Goal: Transaction & Acquisition: Subscribe to service/newsletter

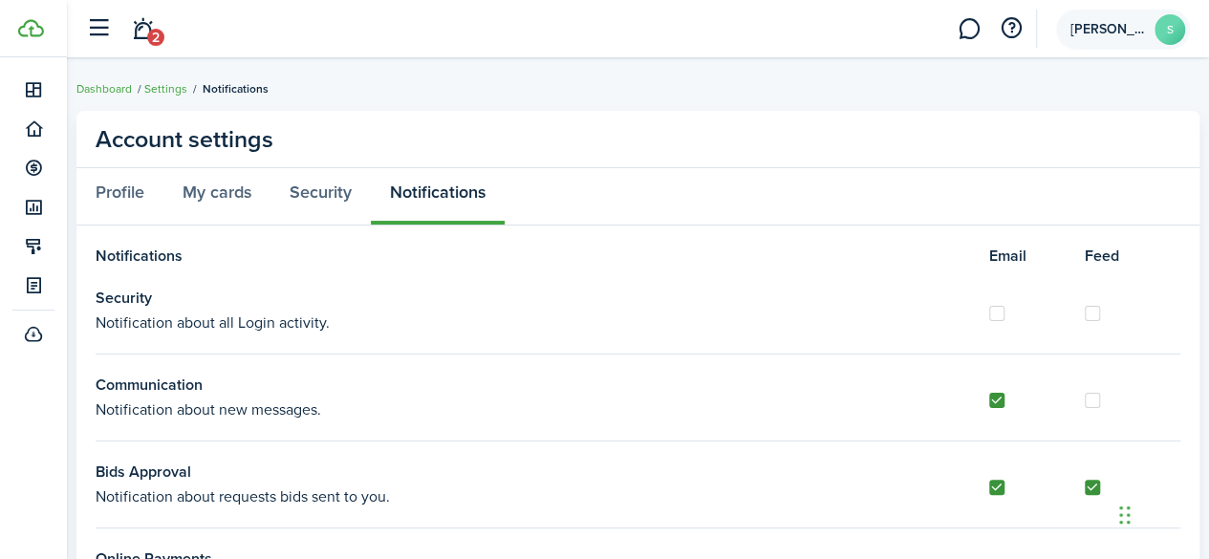
drag, startPoint x: 1172, startPoint y: 22, endPoint x: 1162, endPoint y: 34, distance: 15.7
click at [1172, 22] on avatar-text "S" at bounding box center [1170, 29] width 31 height 31
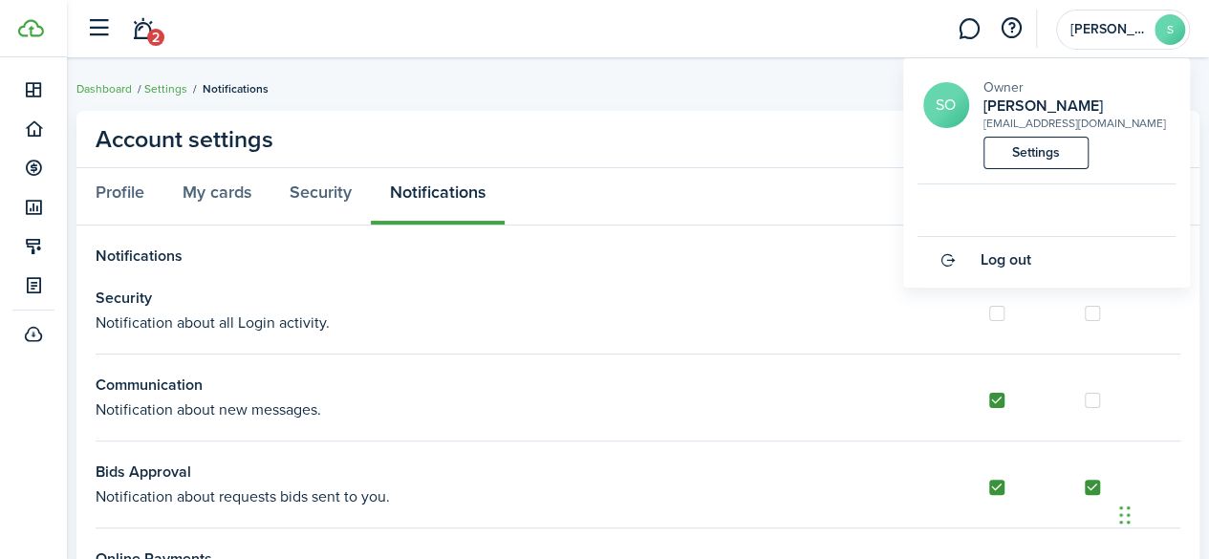
click at [1036, 151] on link "Settings" at bounding box center [1036, 153] width 105 height 33
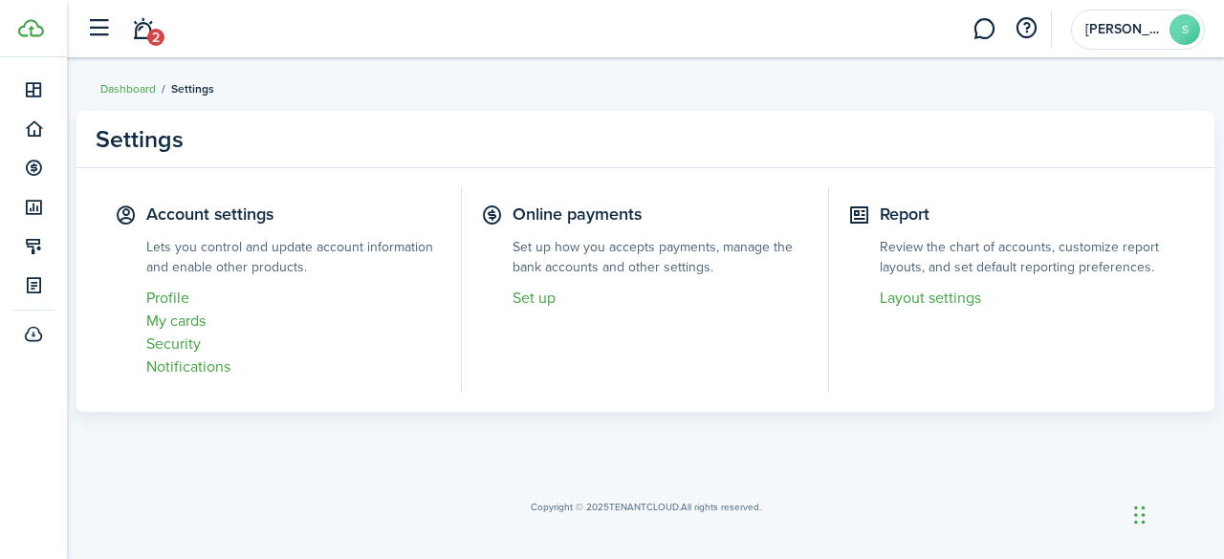
click at [543, 303] on link "Set up" at bounding box center [659, 298] width 295 height 23
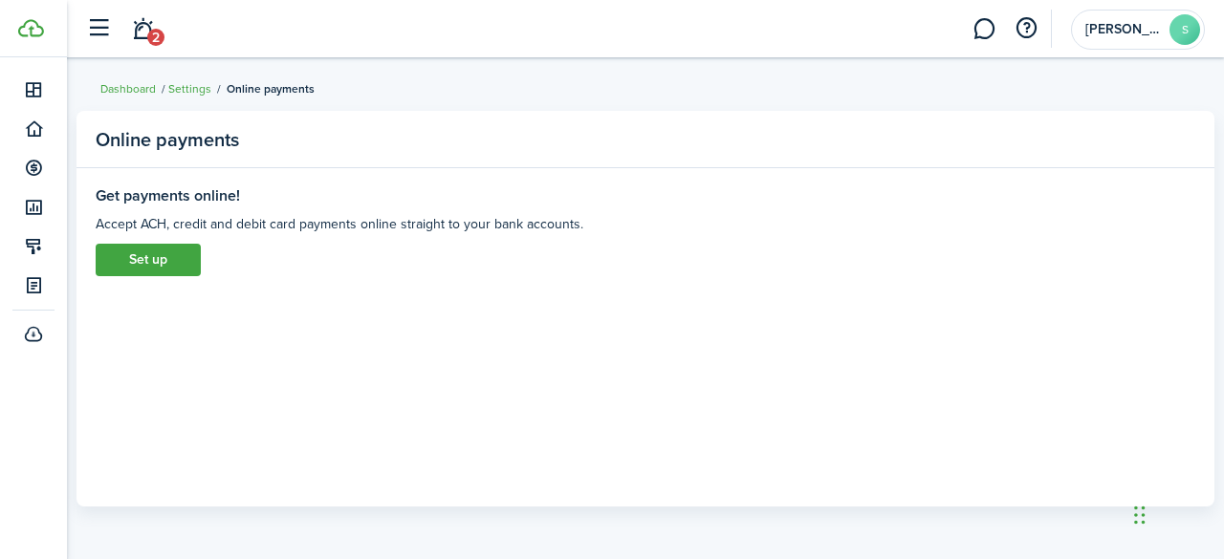
click at [171, 258] on link "Set up" at bounding box center [148, 260] width 105 height 33
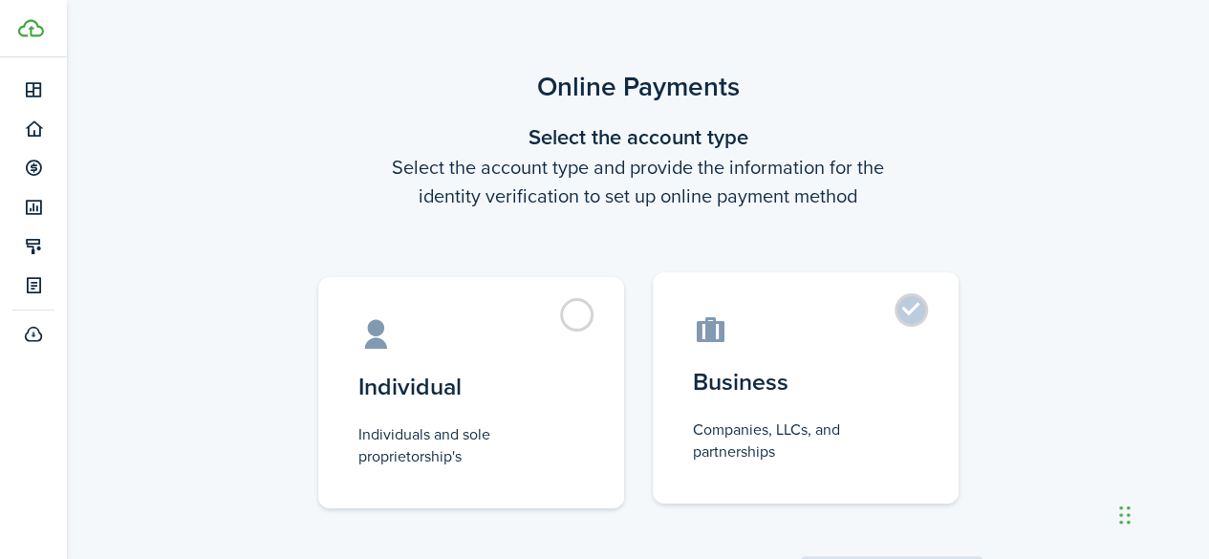
click at [906, 314] on label "Business Companies, LLCs, and partnerships" at bounding box center [806, 387] width 306 height 231
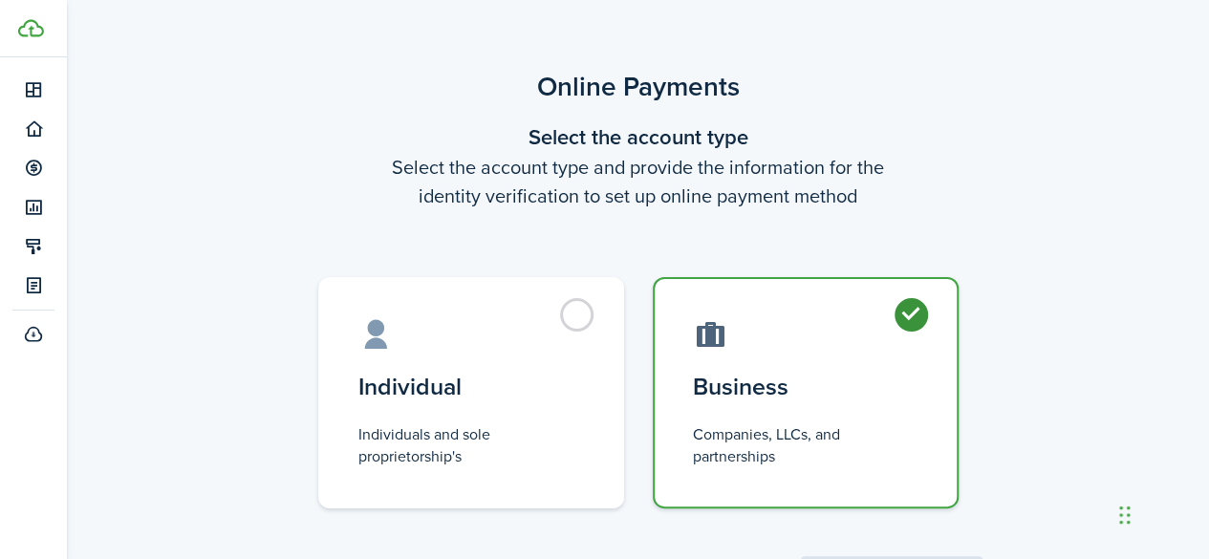
radio input "true"
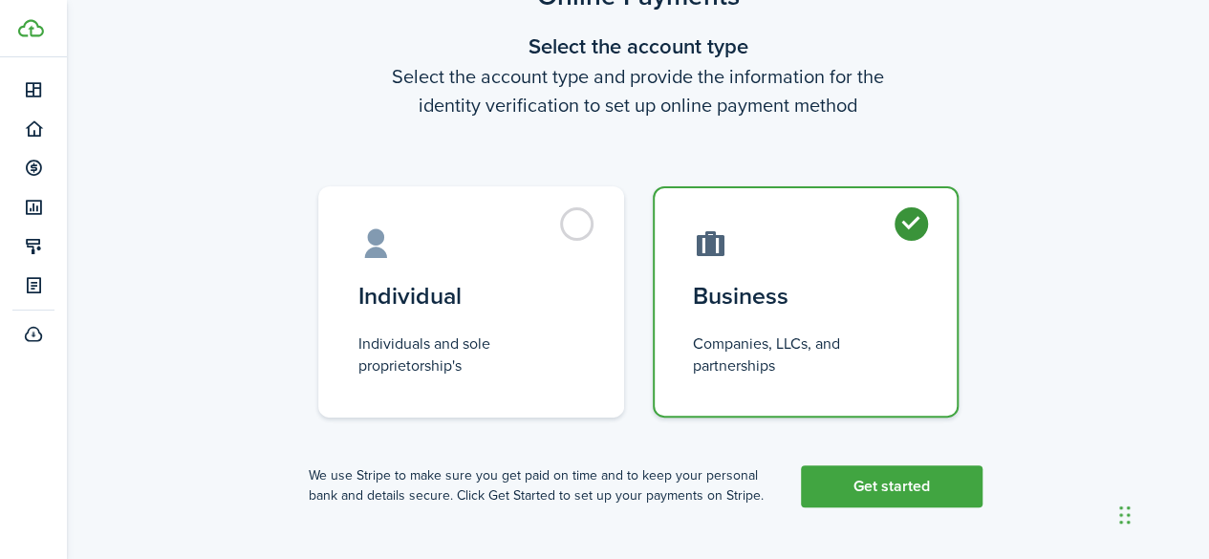
click at [920, 479] on link "Get started" at bounding box center [892, 487] width 182 height 42
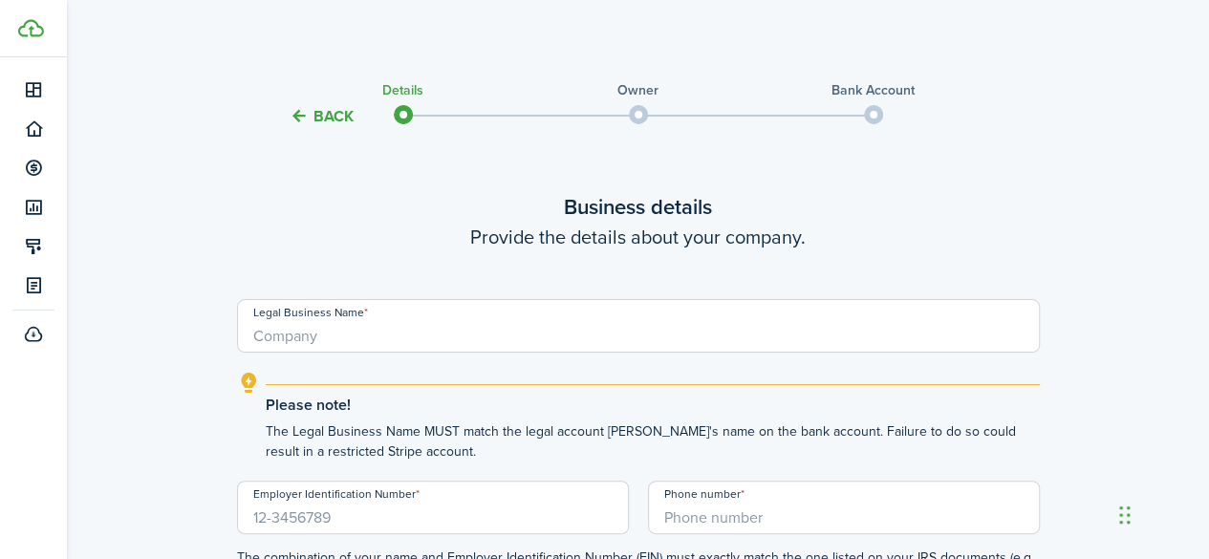
click at [612, 349] on input "Legal Business Name" at bounding box center [638, 326] width 803 height 54
type input "MAO Properties"
type input "[PHONE_NUMBER]"
type input "[STREET_ADDRESS]"
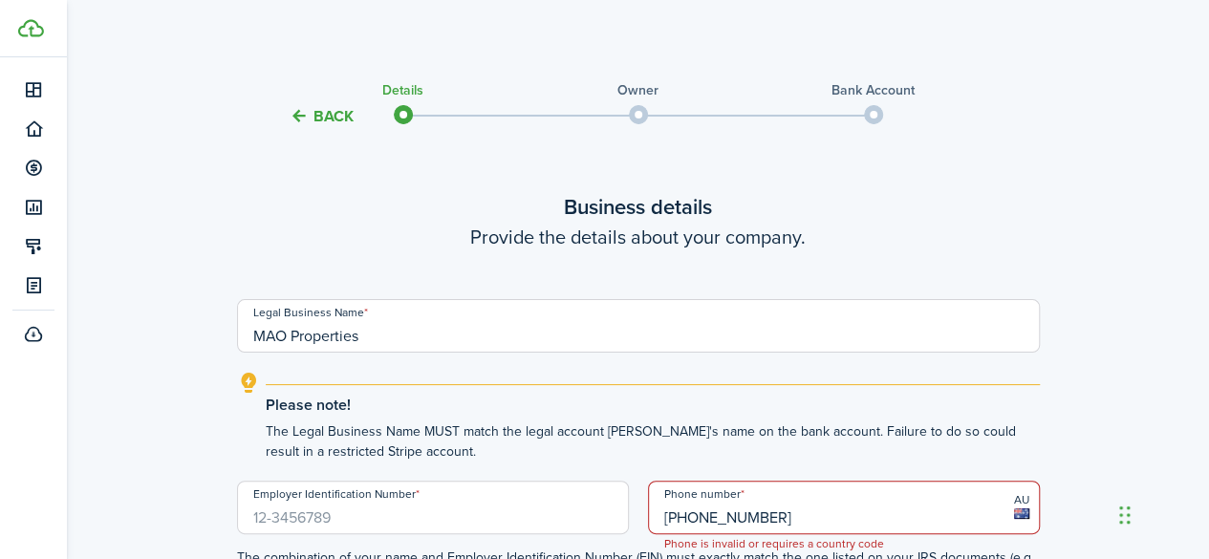
click at [438, 349] on input "MAO Properties" at bounding box center [638, 326] width 803 height 54
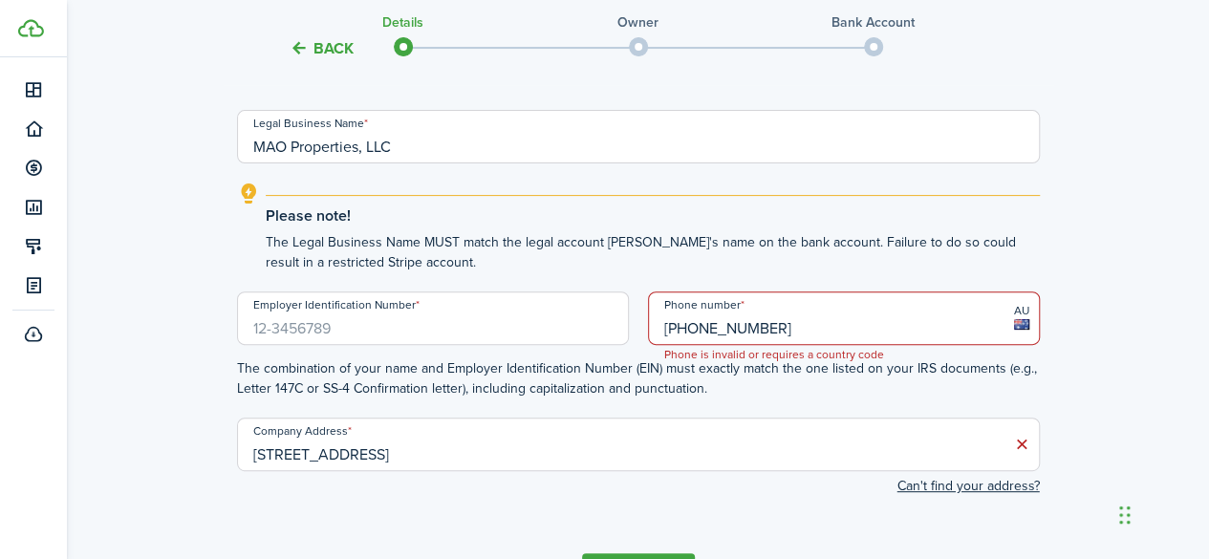
scroll to position [191, 0]
type input "MAO Properties, LLC"
click at [436, 331] on input "Employer Identification Number" at bounding box center [433, 317] width 392 height 54
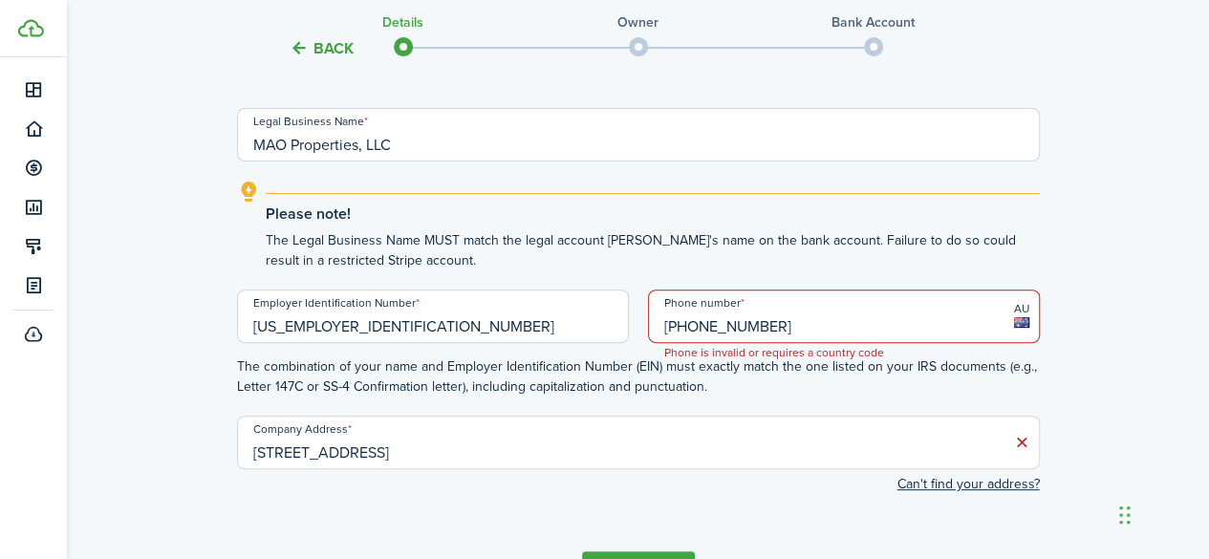
type input "[US_EMPLOYER_IDENTIFICATION_NUMBER]"
click at [784, 331] on input "[PHONE_NUMBER]" at bounding box center [844, 317] width 392 height 54
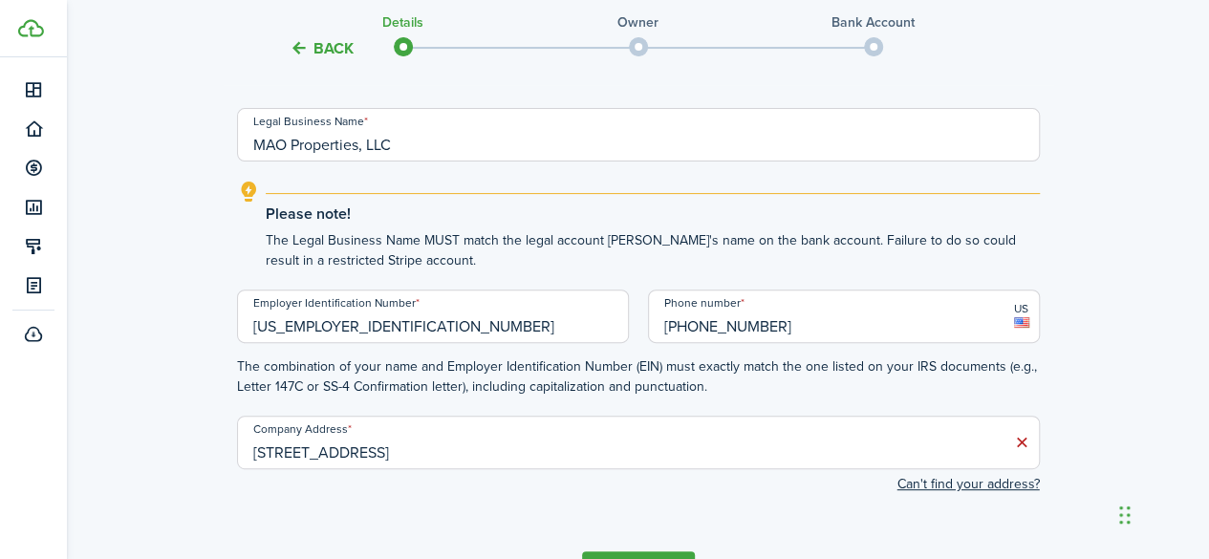
type input "[PHONE_NUMBER]"
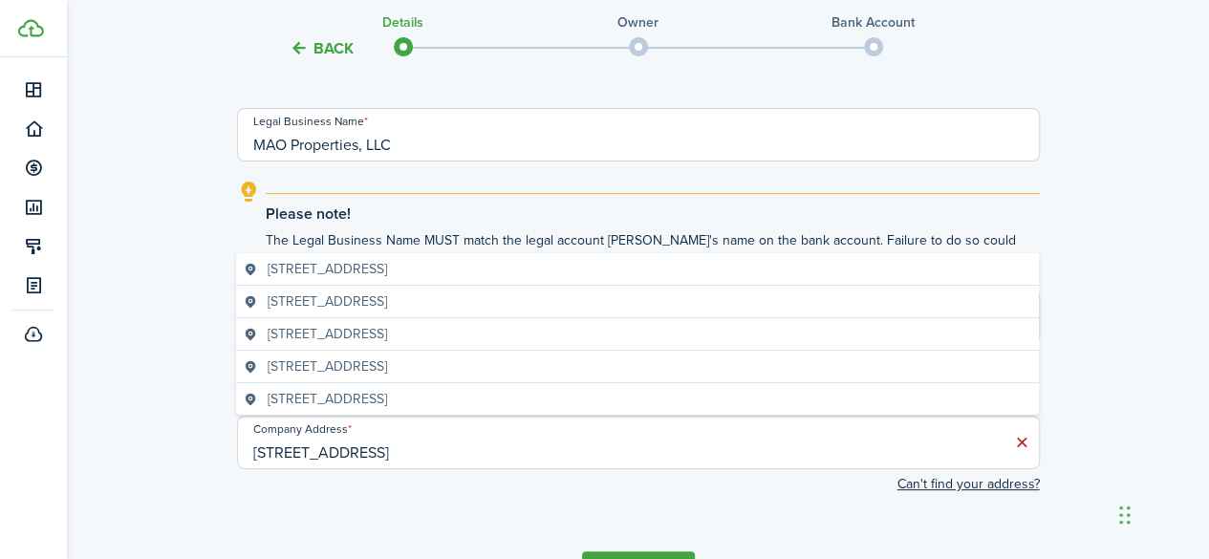
click at [591, 443] on input "[STREET_ADDRESS]" at bounding box center [638, 443] width 803 height 54
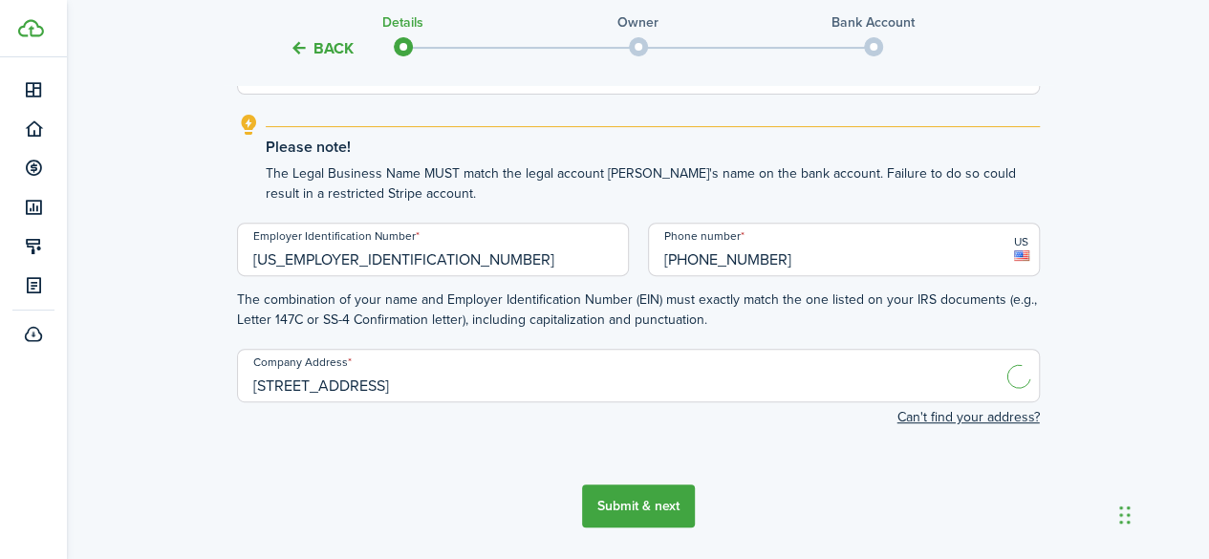
scroll to position [287, 0]
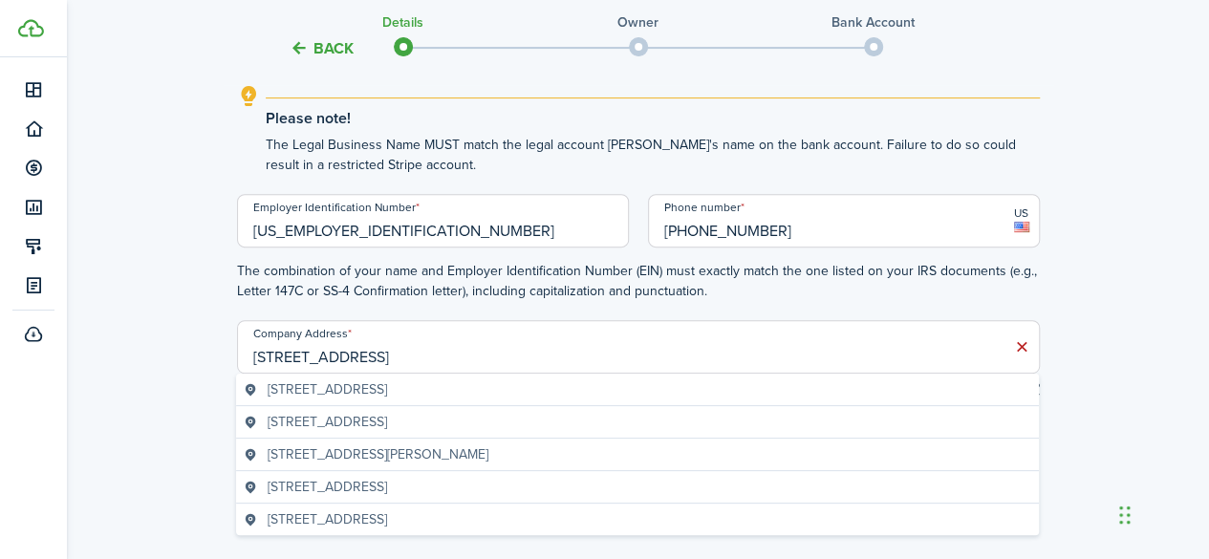
click at [530, 396] on geo-item "[STREET_ADDRESS]" at bounding box center [638, 390] width 788 height 20
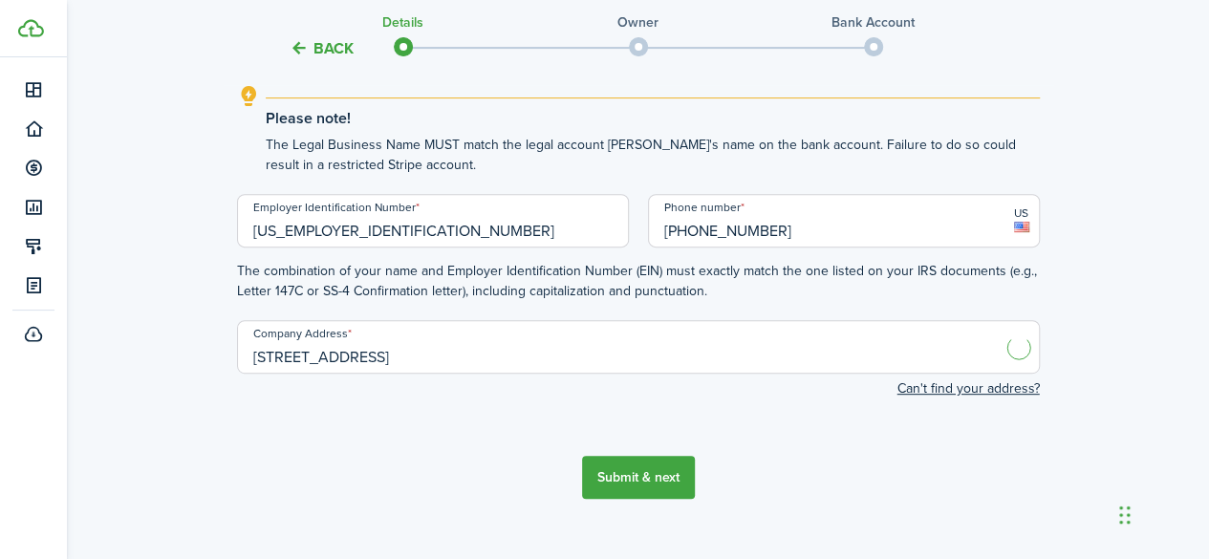
type input "[STREET_ADDRESS]"
click at [627, 477] on button "Submit & next" at bounding box center [638, 477] width 113 height 43
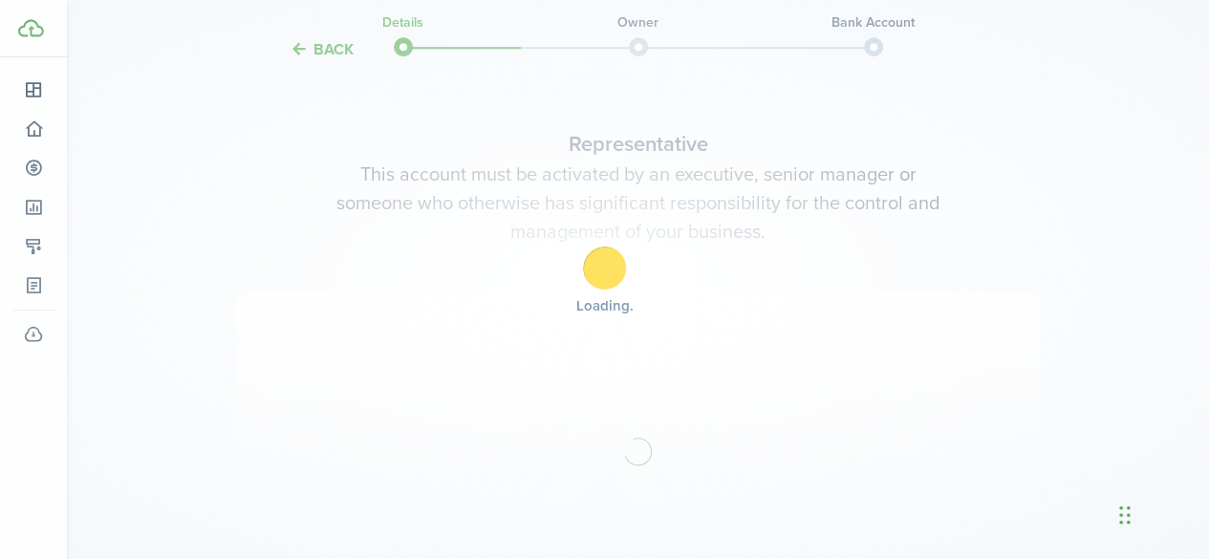
scroll to position [748, 0]
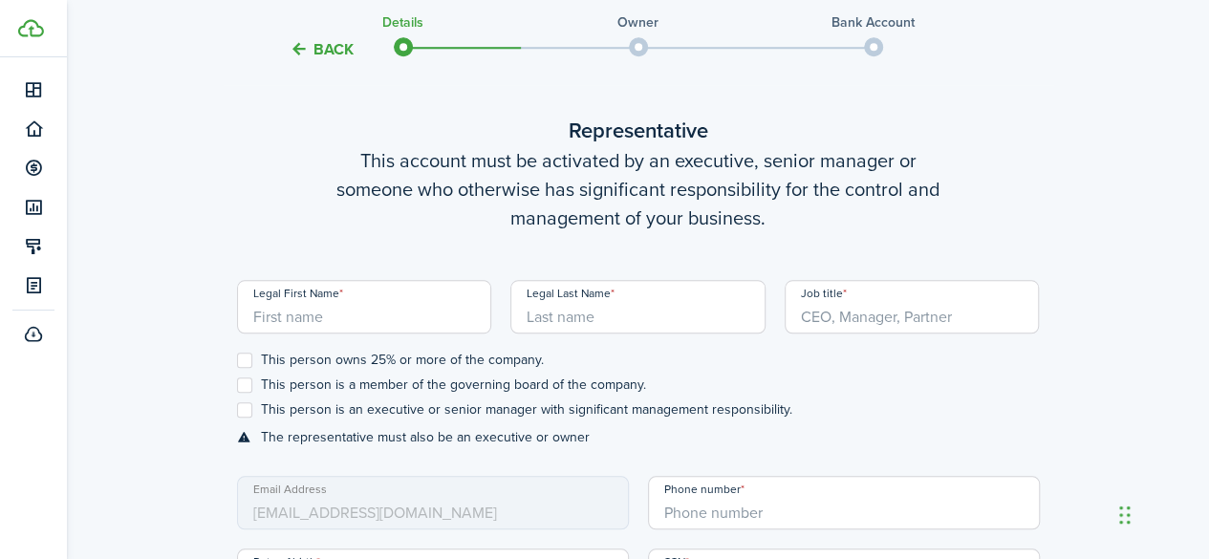
click at [409, 316] on input "Legal First Name" at bounding box center [364, 307] width 255 height 54
type input "[PERSON_NAME]"
click at [471, 236] on stripe-connect-wizard-representative-details "Representative This account must be activated by an executive, senior manager o…" at bounding box center [638, 483] width 803 height 737
click at [639, 310] on input "Legal Last Name" at bounding box center [637, 307] width 255 height 54
type input "Olhuin"
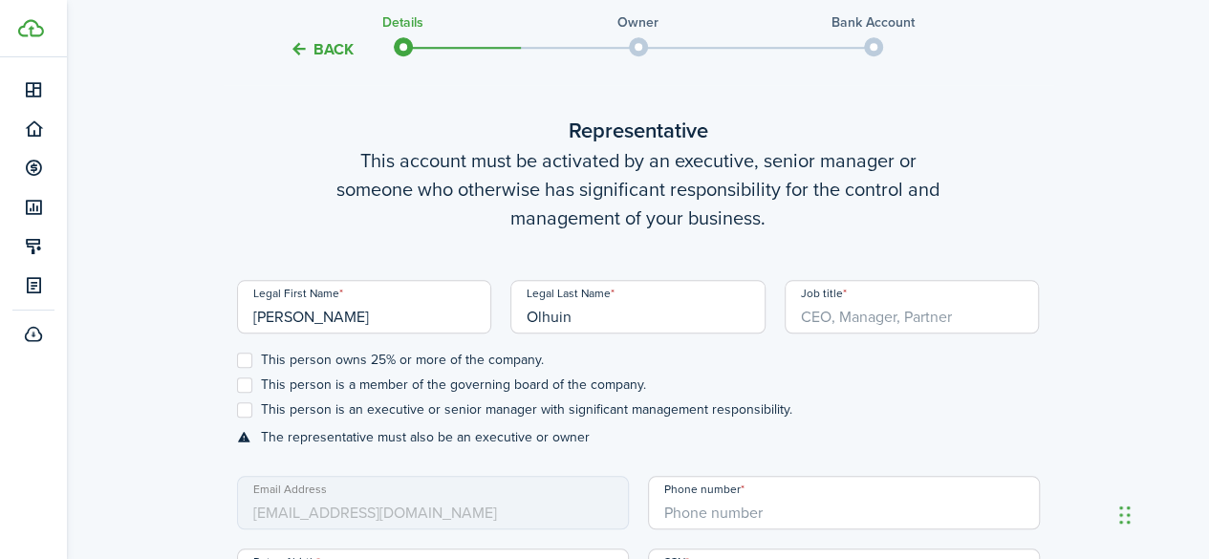
drag, startPoint x: 315, startPoint y: 322, endPoint x: 178, endPoint y: 327, distance: 137.7
click at [178, 327] on div "Back Details Owner Bank account Business details Provide the details about your…" at bounding box center [638, 149] width 1142 height 1661
type input "[PERSON_NAME]"
click at [377, 242] on stripe-connect-wizard-representative-details "Representative This account must be activated by an executive, senior manager o…" at bounding box center [638, 483] width 803 height 737
click at [623, 322] on input "Olhuin" at bounding box center [637, 307] width 255 height 54
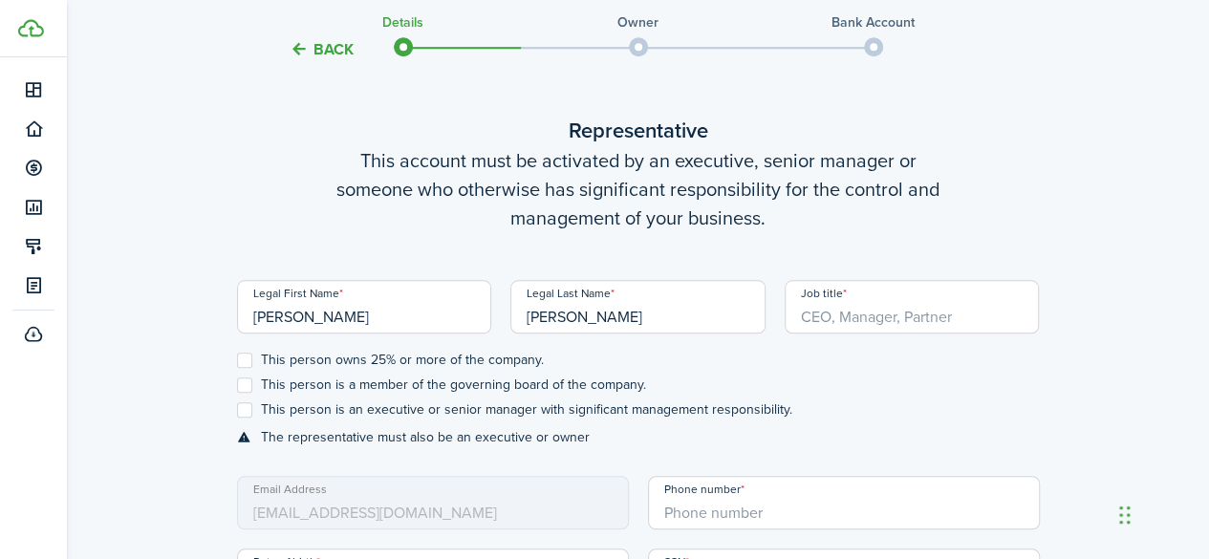
type input "[PERSON_NAME]"
click at [1094, 240] on div "Back Details Owner Bank account Business details Provide the details about your…" at bounding box center [638, 149] width 1142 height 1661
click at [904, 312] on input "Job title" at bounding box center [912, 307] width 255 height 54
type input "Manager"
click at [242, 353] on label "This person owns 25% or more of the company." at bounding box center [390, 360] width 307 height 15
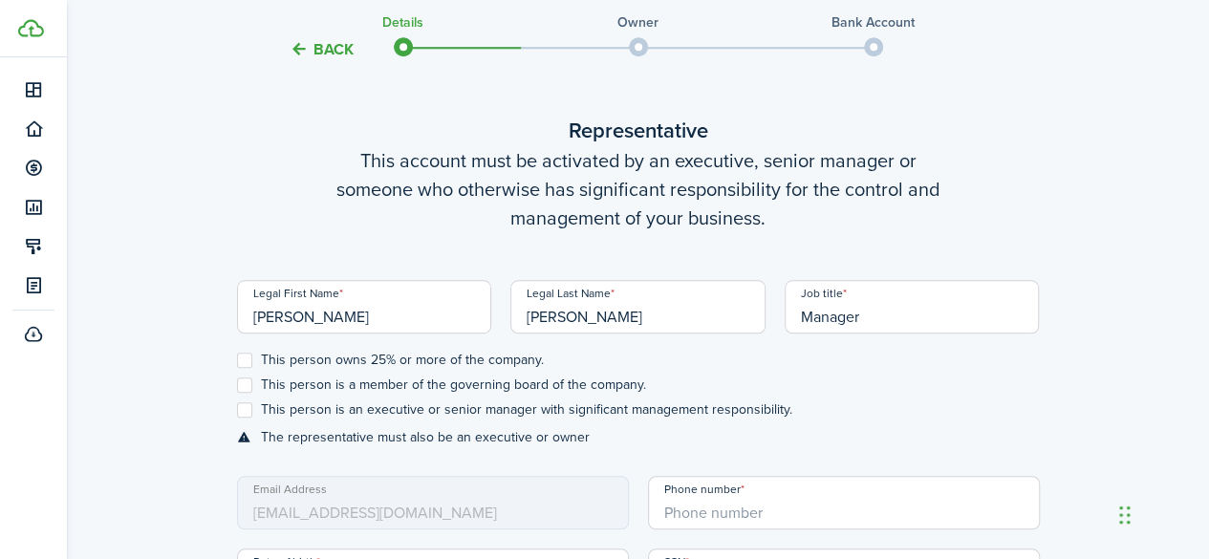
click at [237, 360] on input "This person owns 25% or more of the company." at bounding box center [236, 360] width 1 height 1
checkbox input "true"
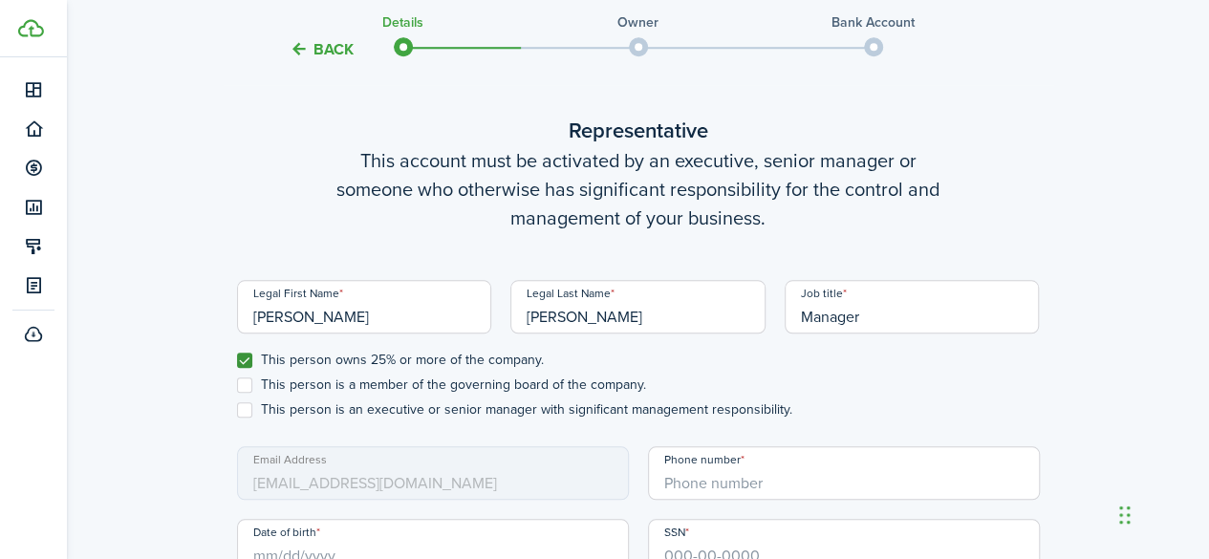
click at [239, 381] on label "This person is a member of the governing board of the company." at bounding box center [441, 385] width 409 height 15
click at [237, 385] on input "This person is a member of the governing board of the company." at bounding box center [236, 385] width 1 height 1
checkbox input "true"
click at [238, 405] on label "This person is an executive or senior manager with significant management respo…" at bounding box center [514, 409] width 555 height 15
click at [237, 410] on input "This person is an executive or senior manager with significant management respo…" at bounding box center [236, 410] width 1 height 1
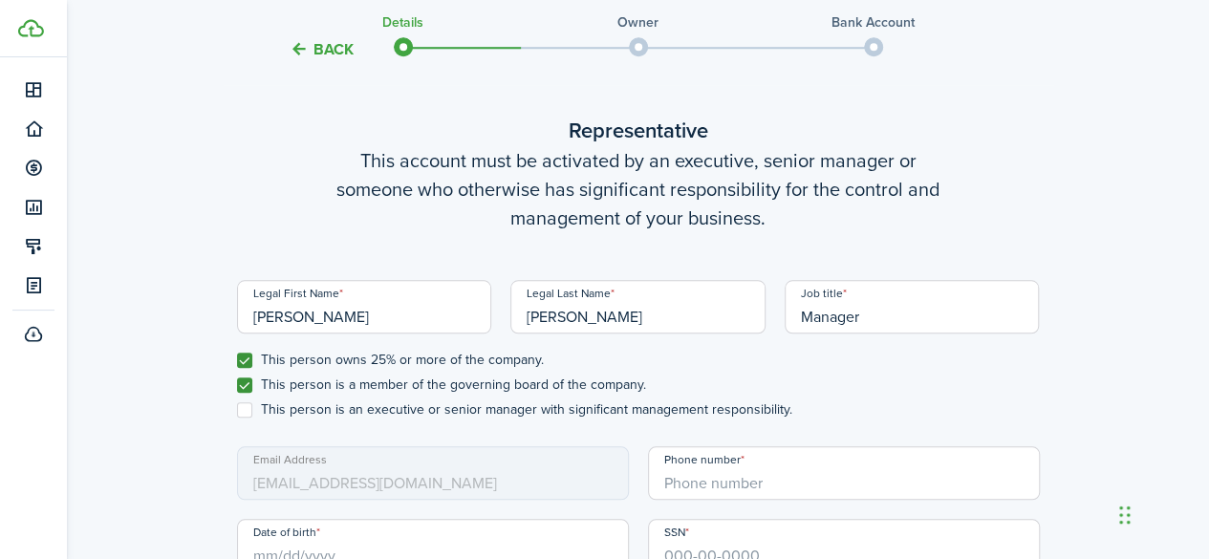
checkbox input "true"
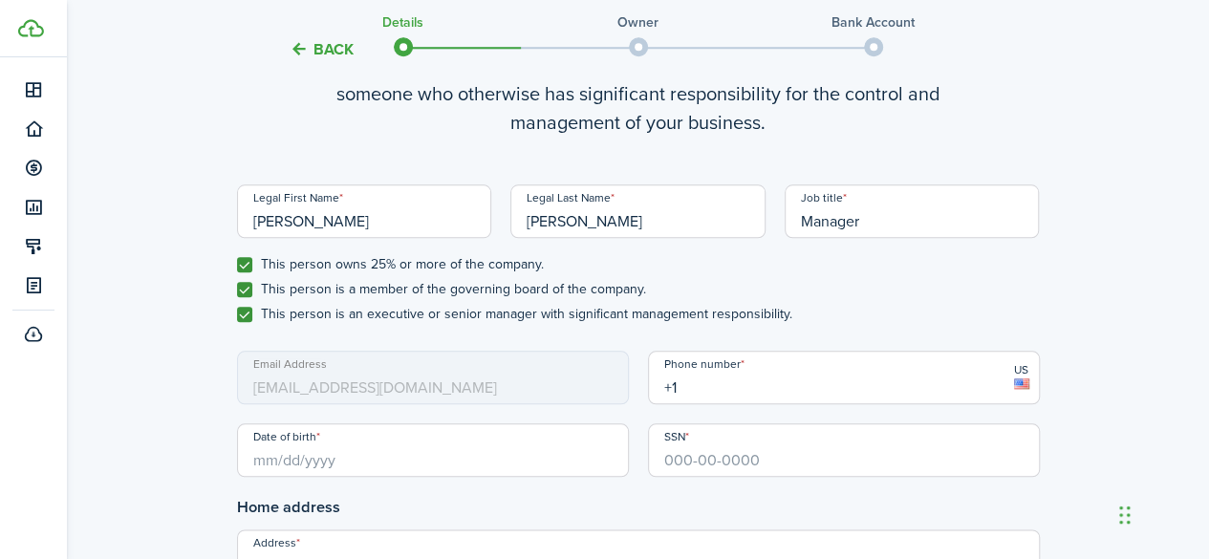
click at [691, 386] on input "+1" at bounding box center [844, 378] width 392 height 54
click at [451, 468] on input "Date of birth" at bounding box center [433, 450] width 392 height 54
type input "[PHONE_NUMBER]"
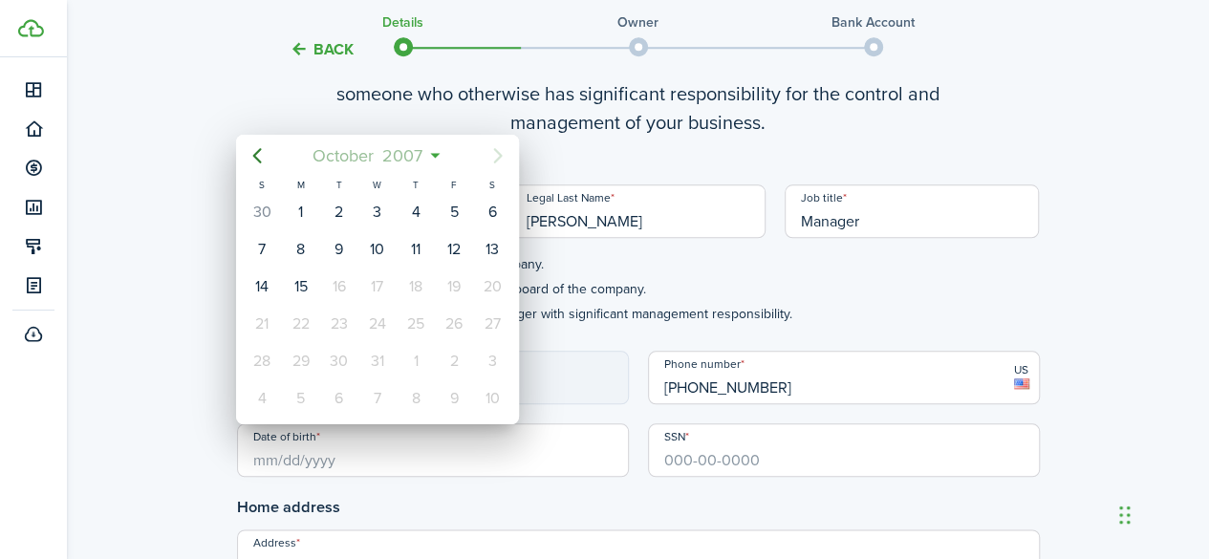
click at [424, 152] on span "2007" at bounding box center [403, 156] width 49 height 34
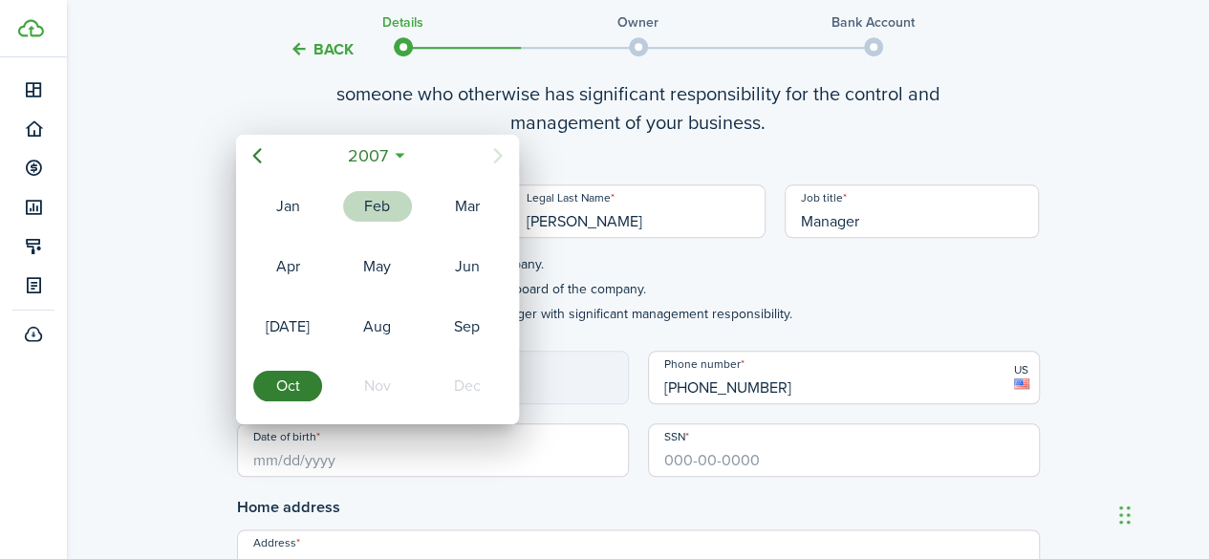
click at [391, 204] on div "Feb" at bounding box center [377, 206] width 69 height 31
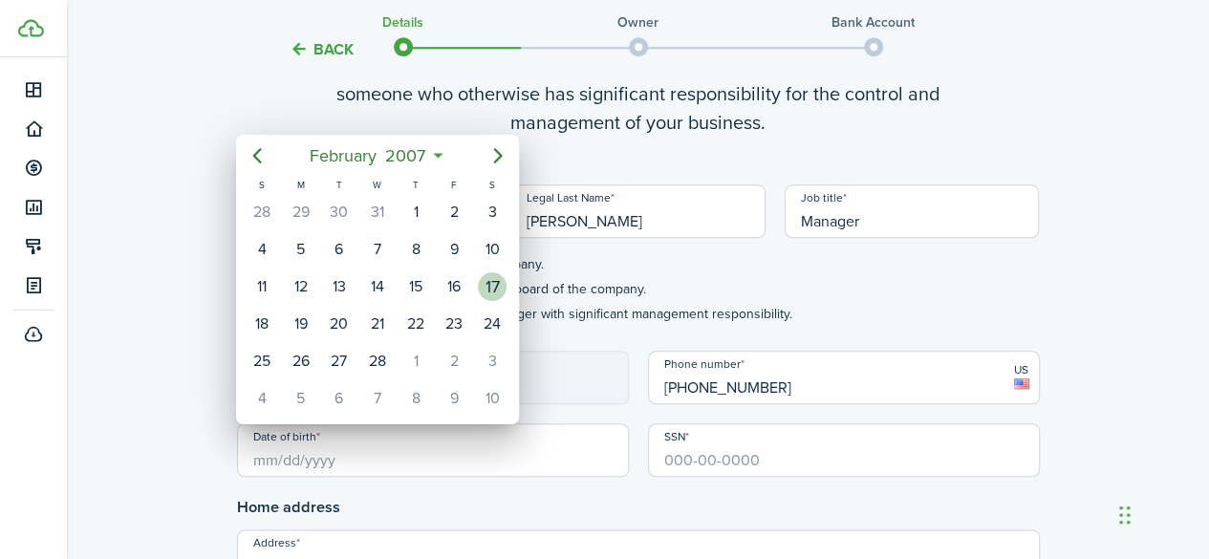
click at [493, 279] on div "17" at bounding box center [492, 286] width 29 height 29
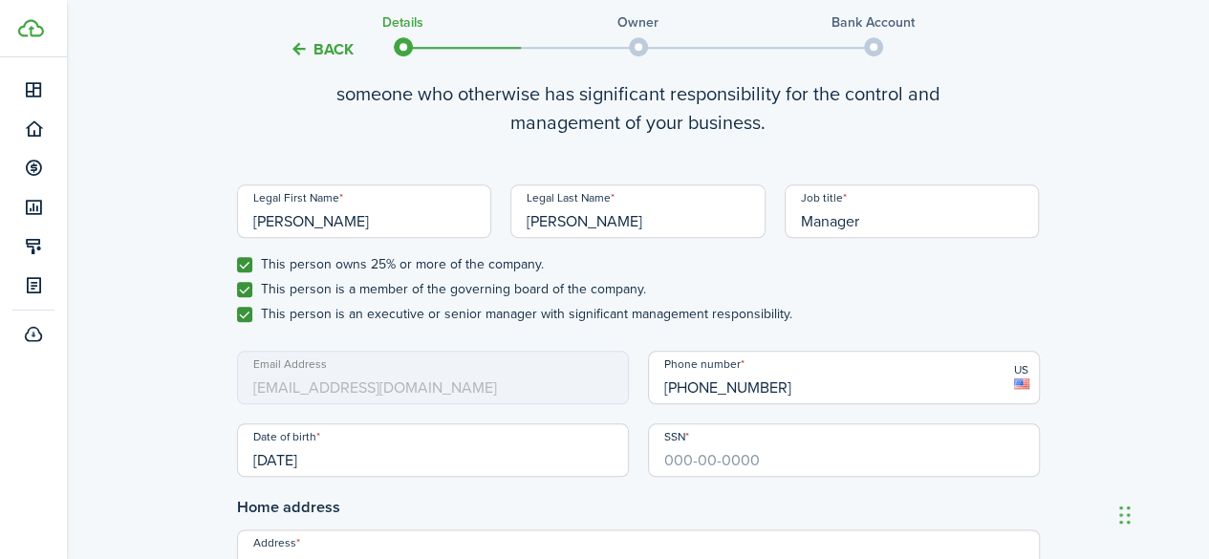
click at [380, 458] on input "[DATE]" at bounding box center [433, 450] width 392 height 54
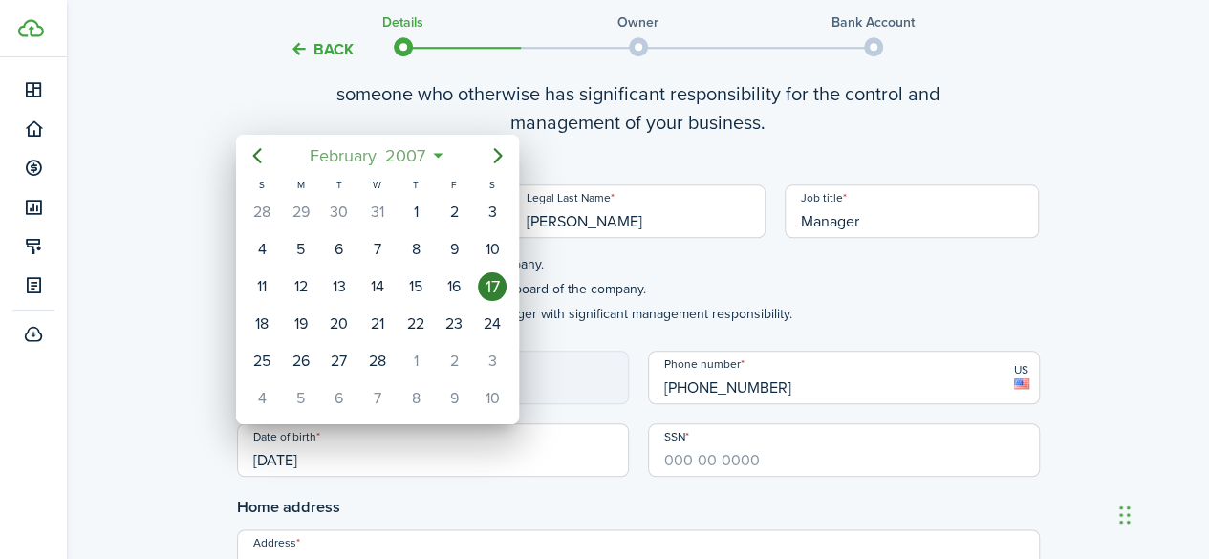
click at [435, 158] on mbsc-button "[DATE]" at bounding box center [368, 156] width 140 height 34
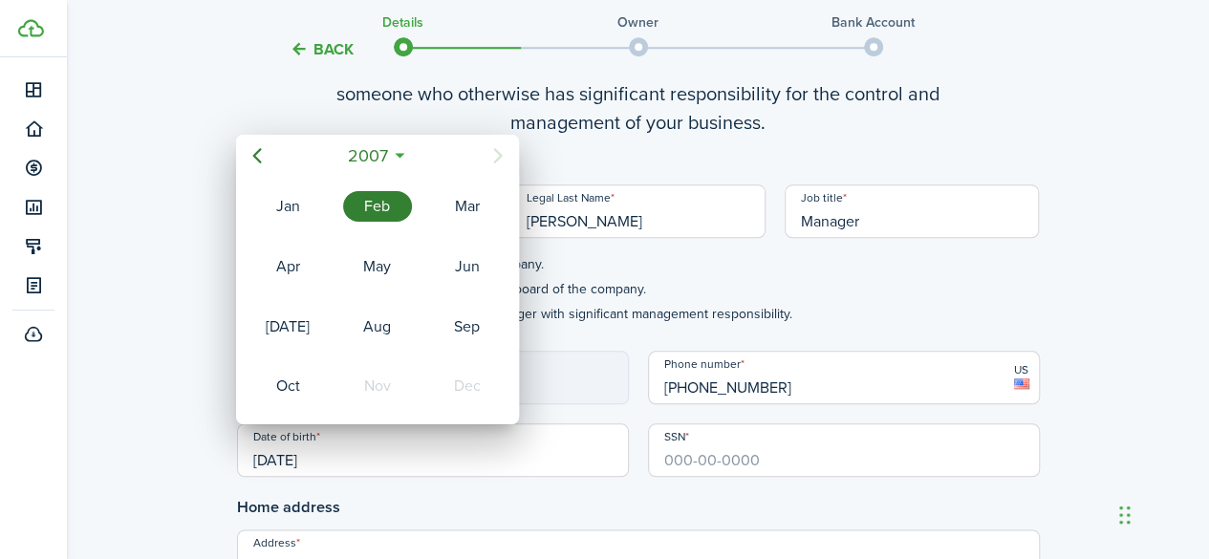
click at [402, 153] on icon at bounding box center [400, 155] width 20 height 19
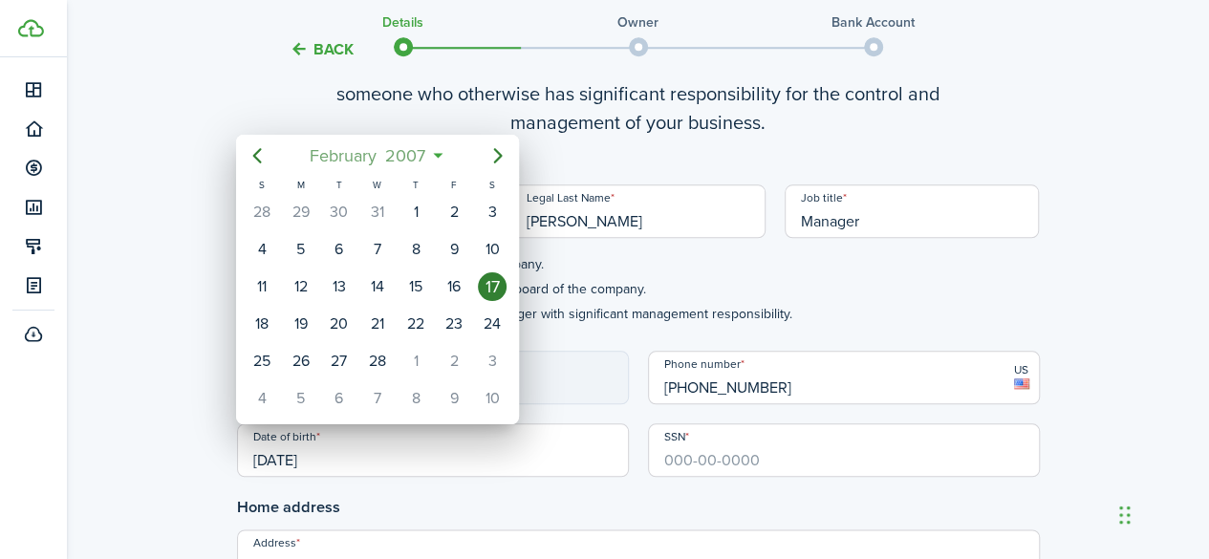
click at [402, 153] on span "2007" at bounding box center [405, 156] width 49 height 34
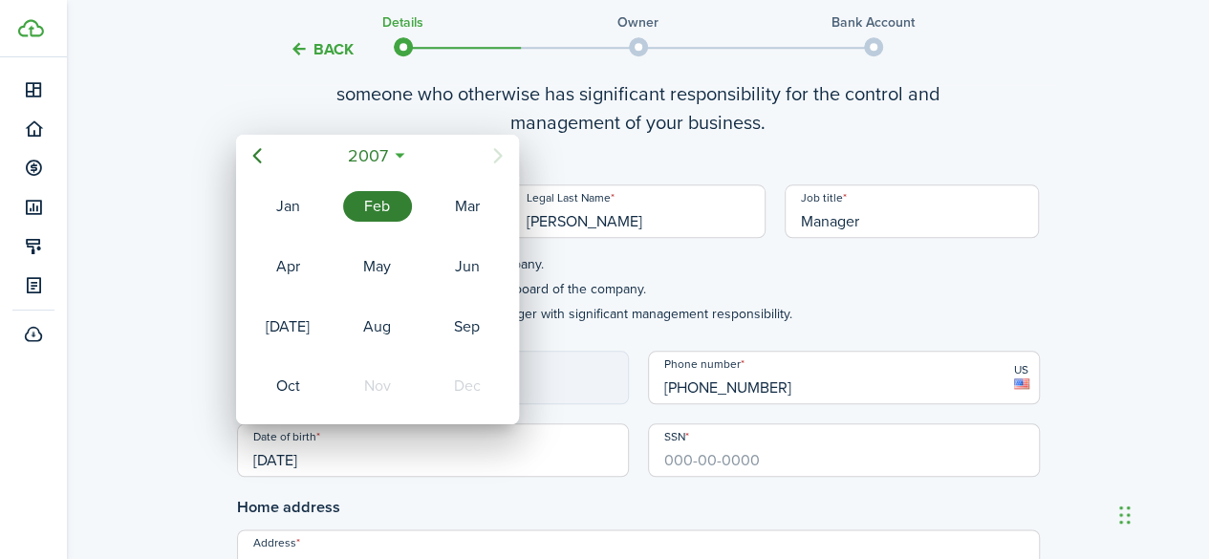
click at [402, 153] on icon at bounding box center [400, 155] width 20 height 19
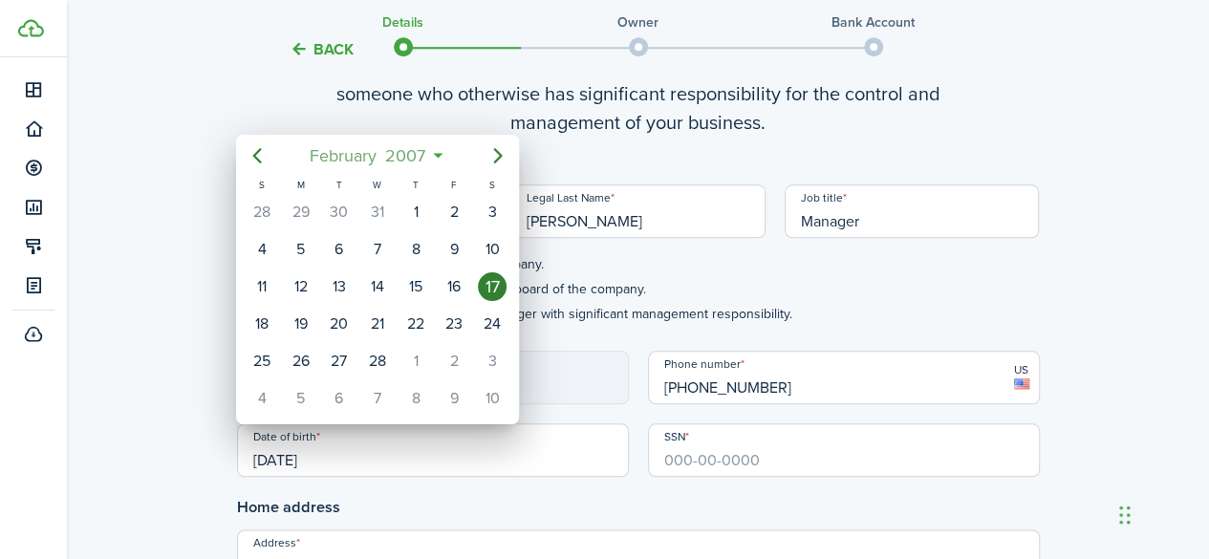
click at [402, 153] on span "2007" at bounding box center [405, 156] width 49 height 34
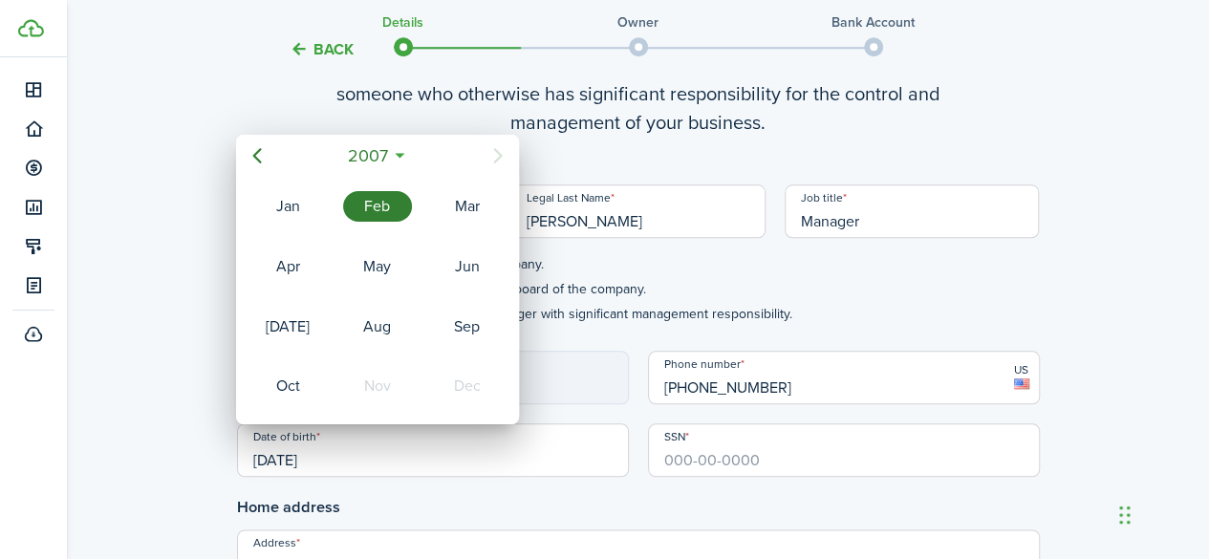
click at [403, 152] on icon at bounding box center [400, 155] width 20 height 19
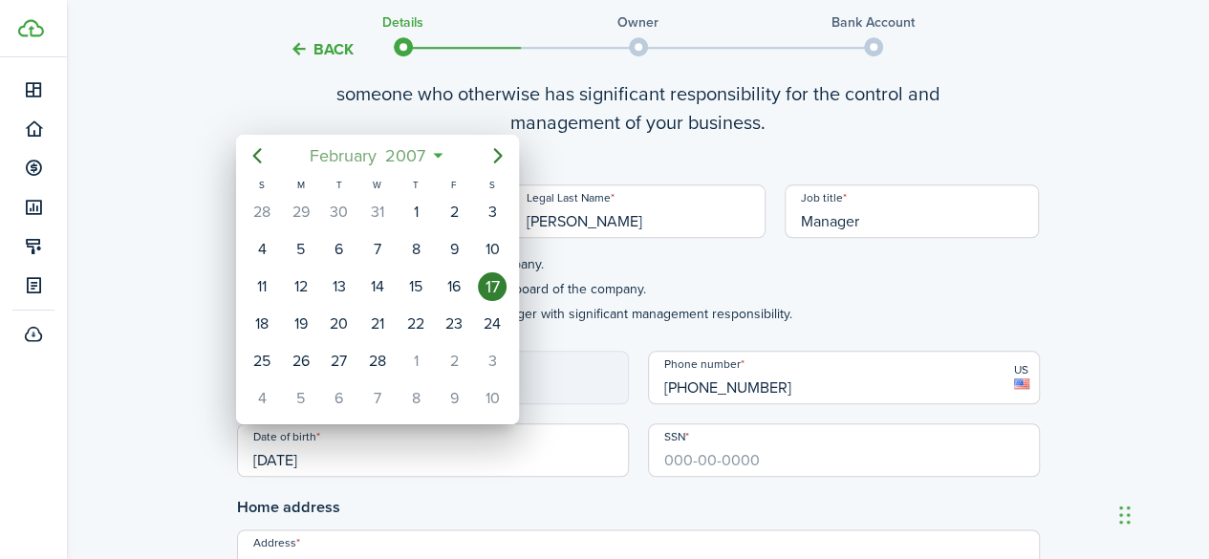
click at [403, 152] on span "2007" at bounding box center [405, 156] width 49 height 34
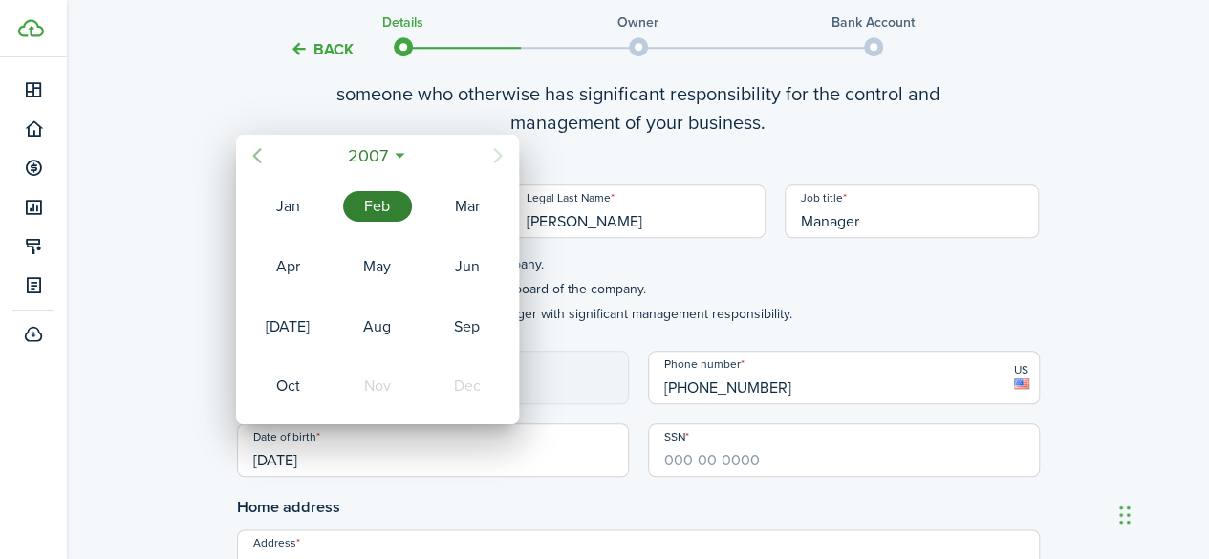
click at [261, 159] on icon "Previous page" at bounding box center [257, 155] width 23 height 23
click at [260, 156] on icon "Previous page" at bounding box center [257, 155] width 23 height 23
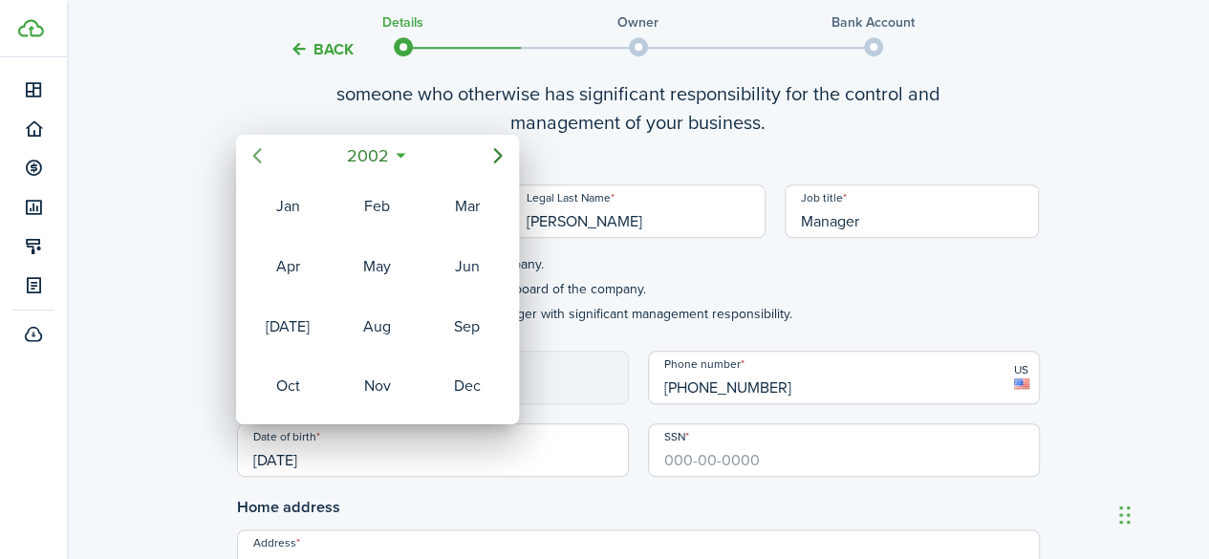
click at [260, 156] on icon "Previous page" at bounding box center [257, 155] width 23 height 23
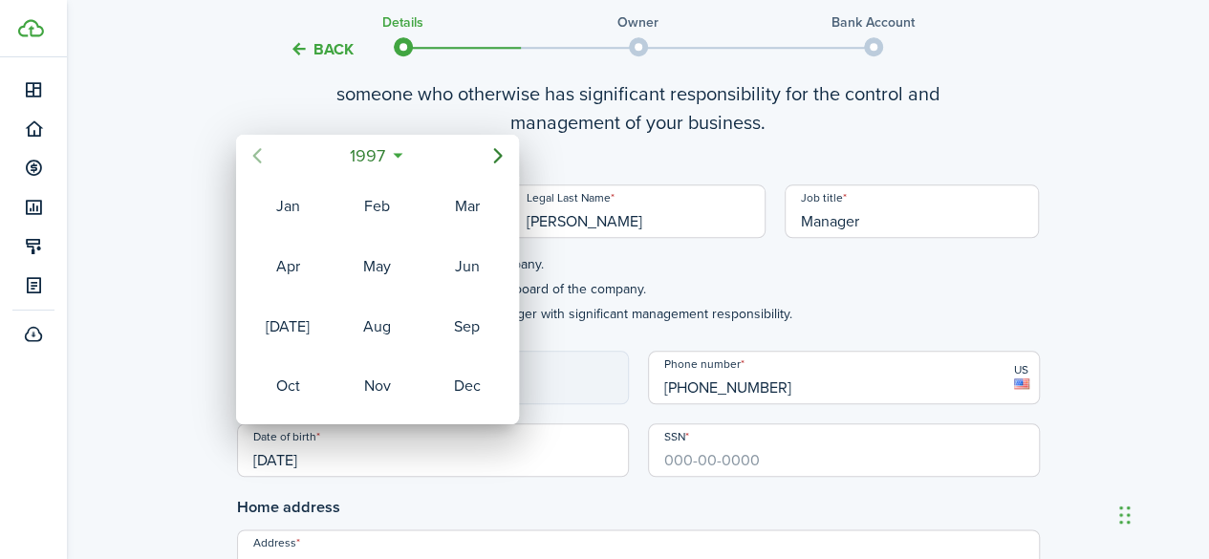
click at [260, 156] on icon "Previous page" at bounding box center [257, 155] width 23 height 23
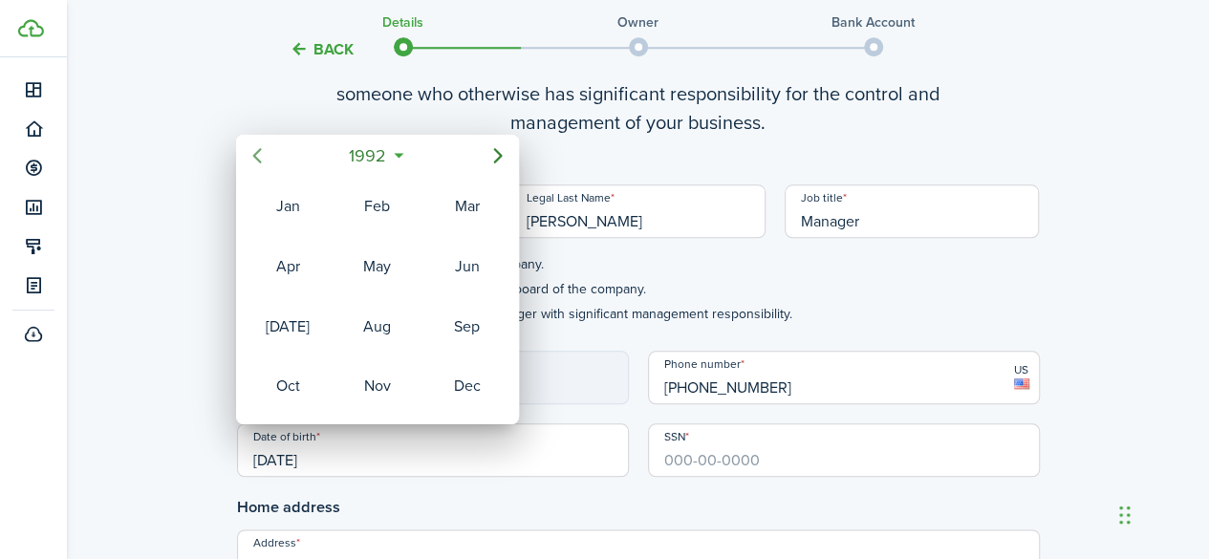
click at [260, 156] on icon "Previous page" at bounding box center [257, 155] width 23 height 23
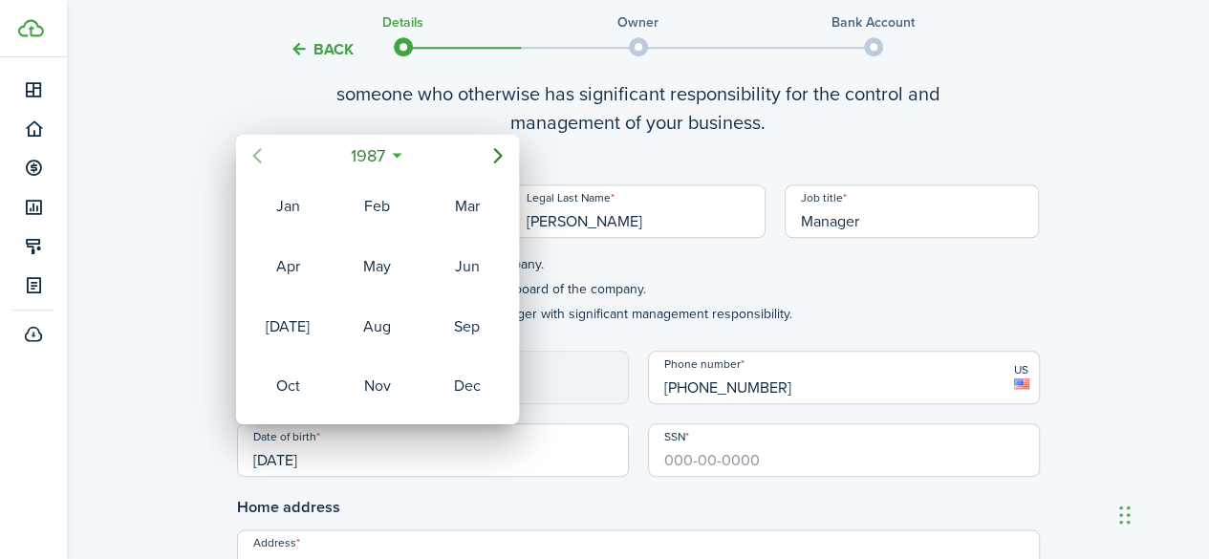
click at [260, 156] on icon "Previous page" at bounding box center [257, 155] width 23 height 23
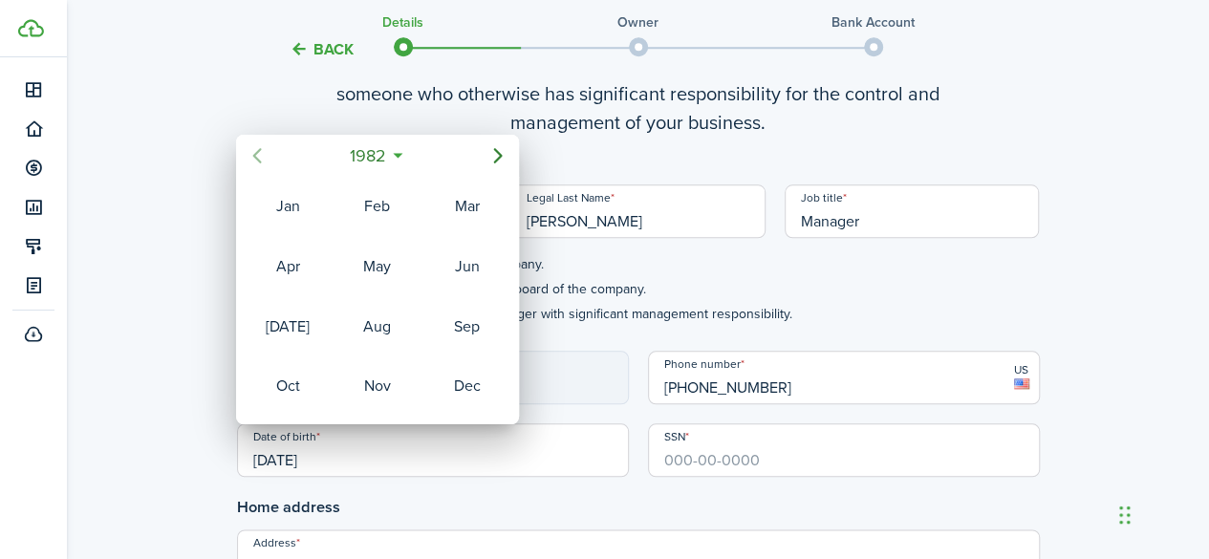
click at [260, 156] on icon "Previous page" at bounding box center [257, 155] width 23 height 23
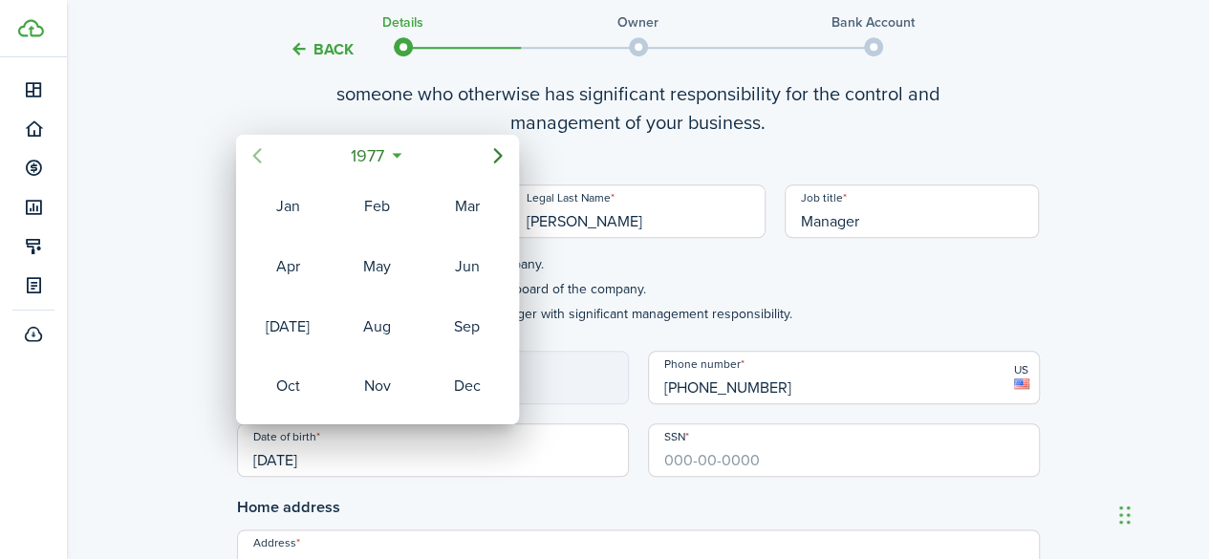
click at [260, 156] on icon "Previous page" at bounding box center [257, 155] width 23 height 23
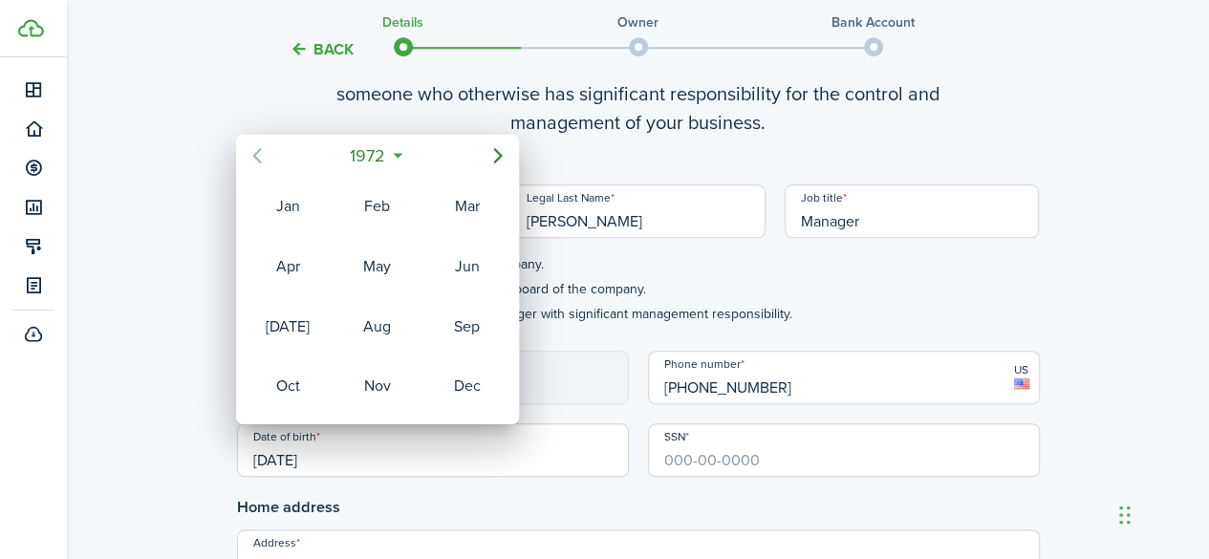
click at [260, 156] on icon "Previous page" at bounding box center [257, 155] width 23 height 23
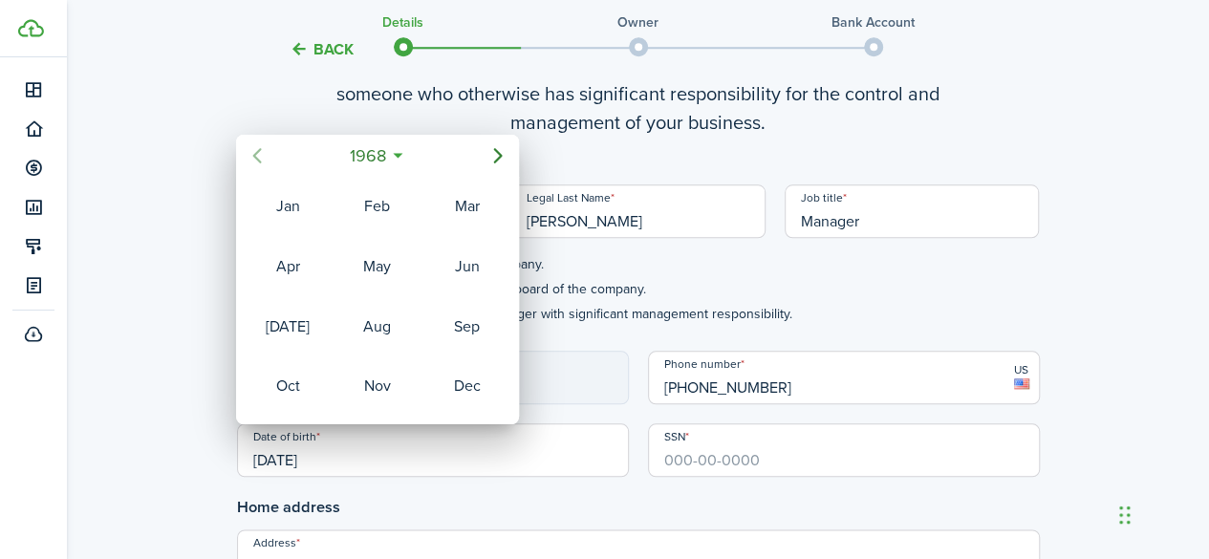
click at [260, 156] on icon "Previous page" at bounding box center [257, 155] width 23 height 23
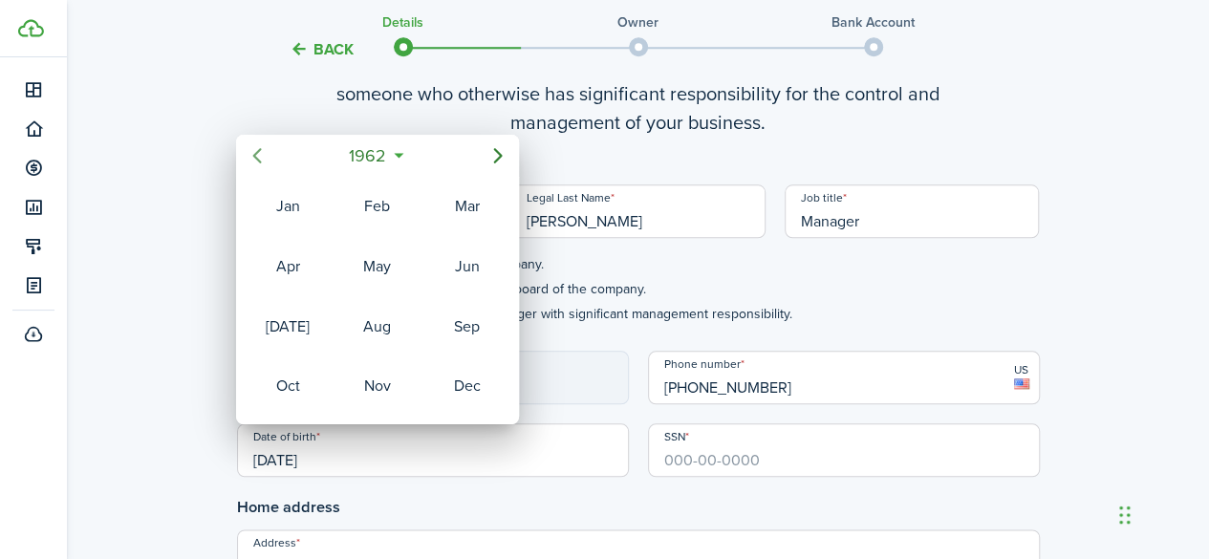
click at [260, 156] on icon "Previous page" at bounding box center [257, 155] width 23 height 23
click at [587, 250] on div at bounding box center [604, 279] width 1515 height 865
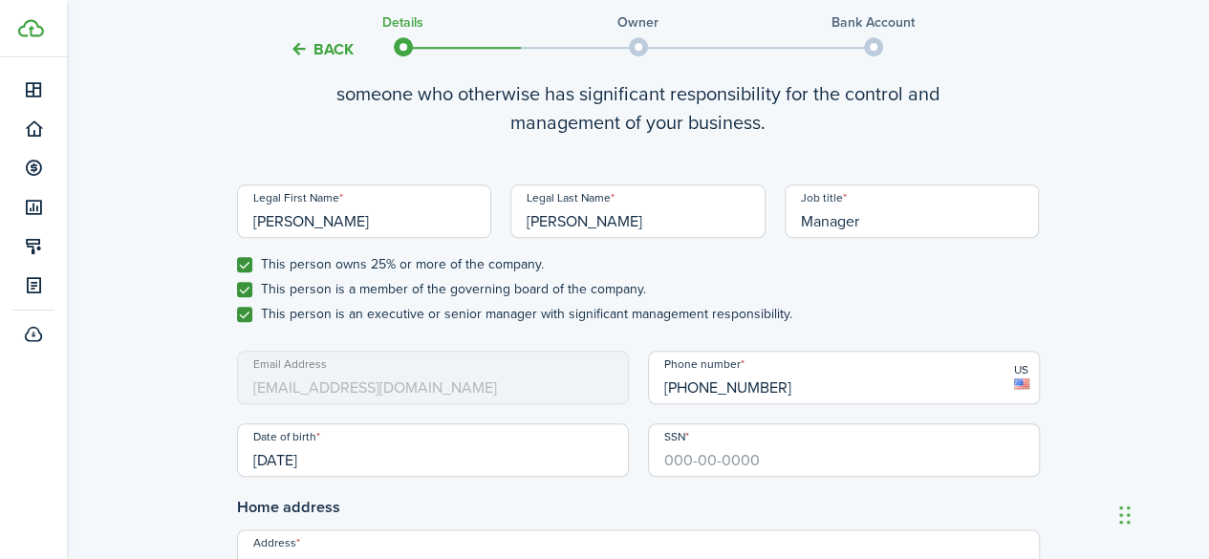
click at [350, 448] on input "[DATE]" at bounding box center [433, 450] width 392 height 54
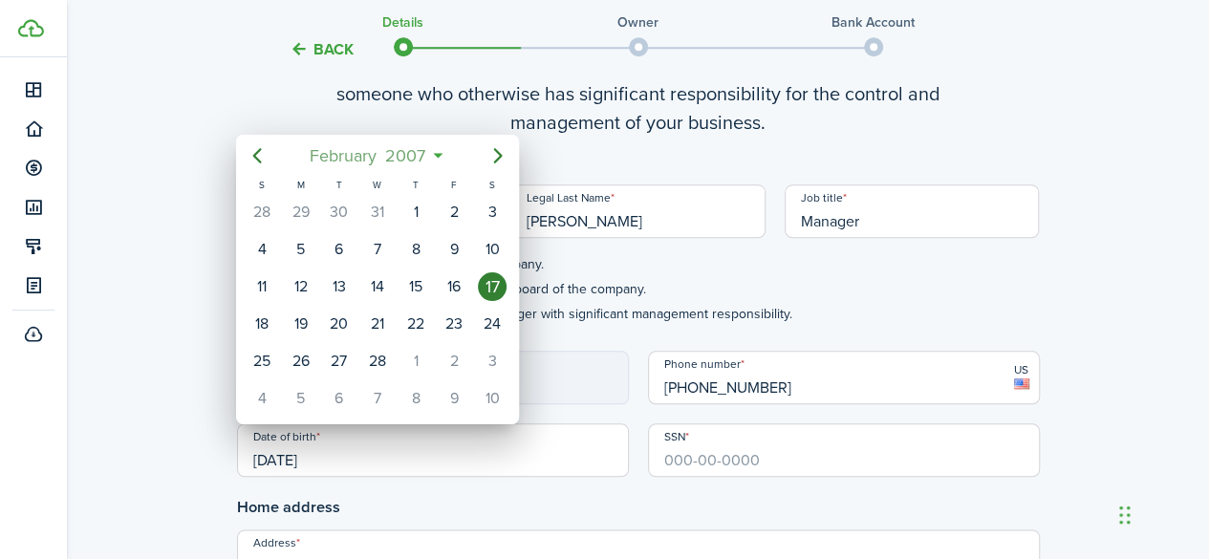
click at [379, 152] on span "February" at bounding box center [344, 156] width 76 height 34
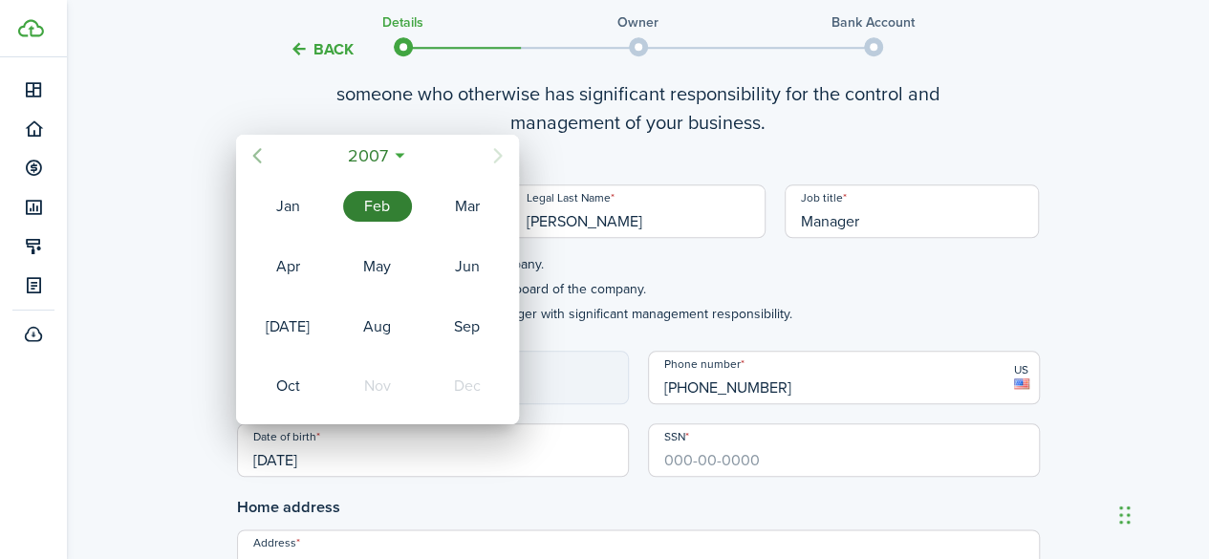
click at [254, 154] on icon "Previous page" at bounding box center [257, 155] width 9 height 15
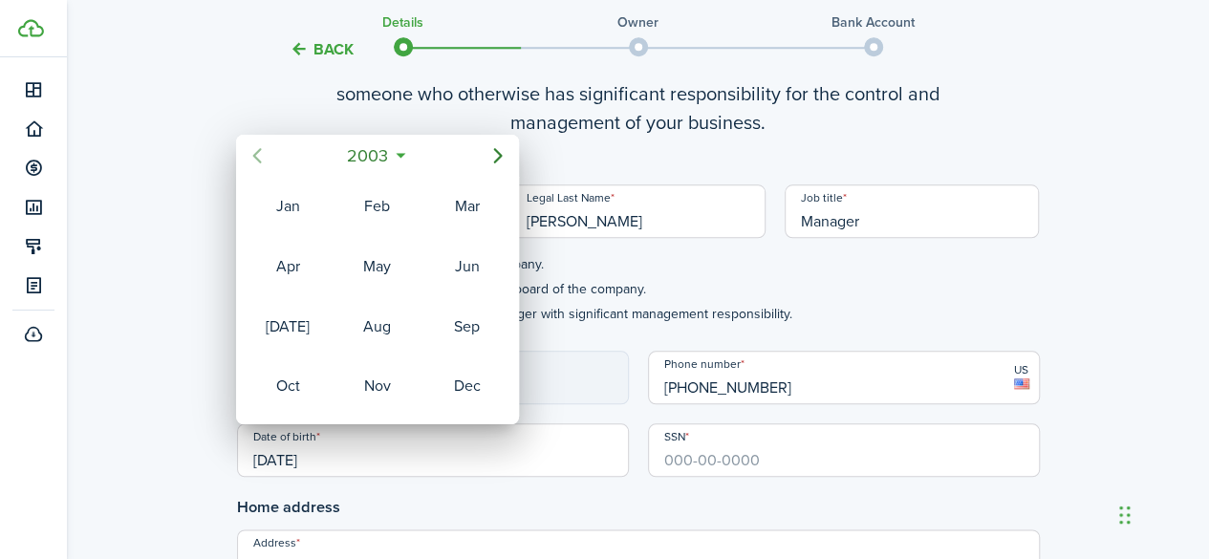
click at [254, 154] on icon "Previous page" at bounding box center [257, 155] width 9 height 15
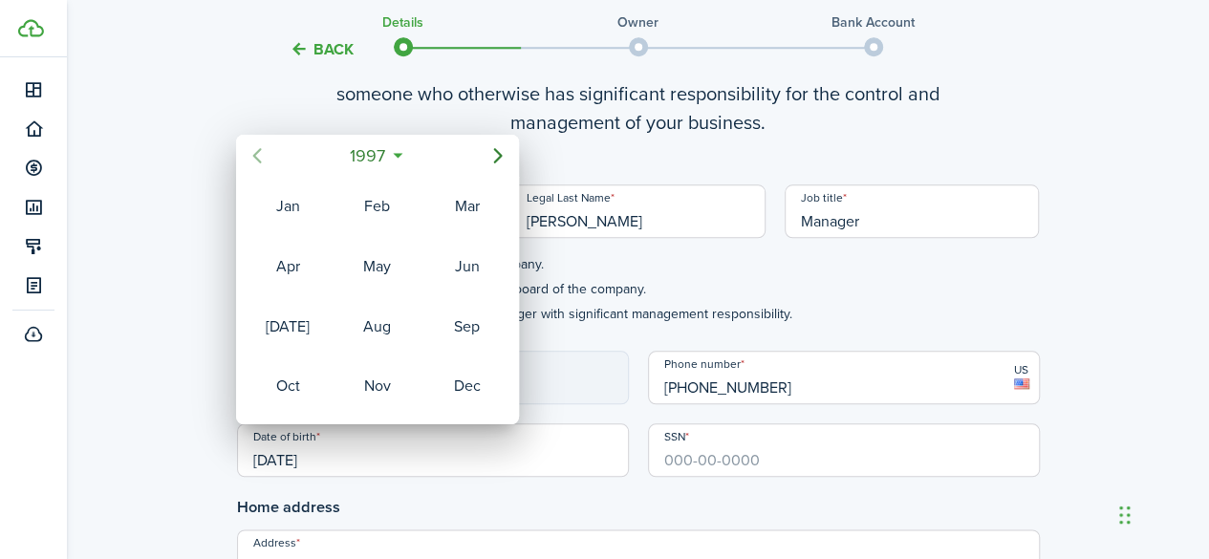
click at [254, 154] on icon "Previous page" at bounding box center [257, 155] width 9 height 15
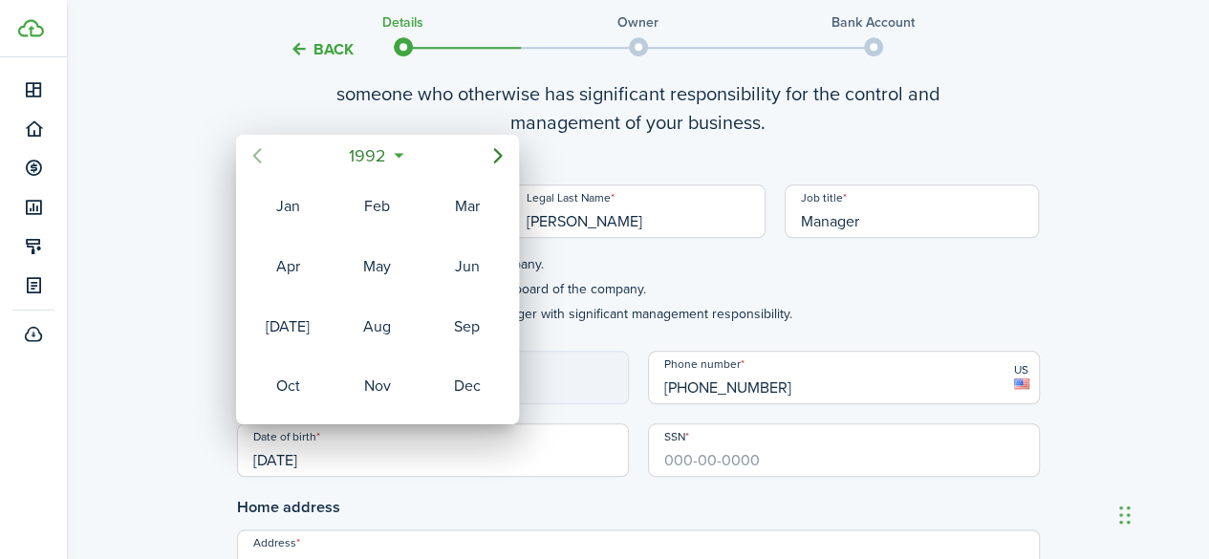
click at [254, 154] on icon "Previous page" at bounding box center [257, 155] width 9 height 15
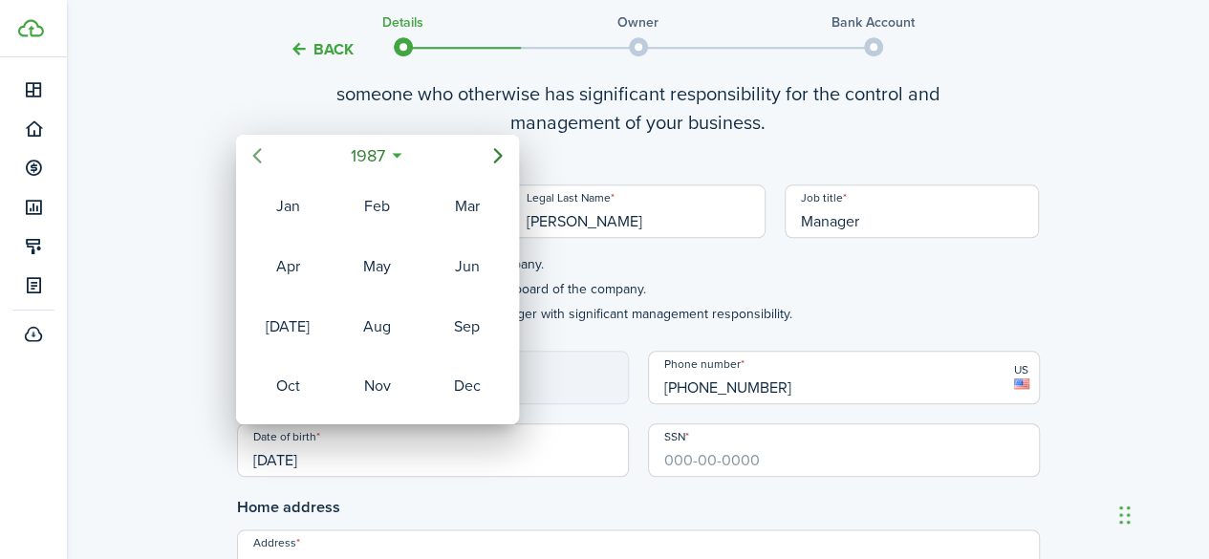
click at [254, 154] on icon "Previous page" at bounding box center [257, 155] width 9 height 15
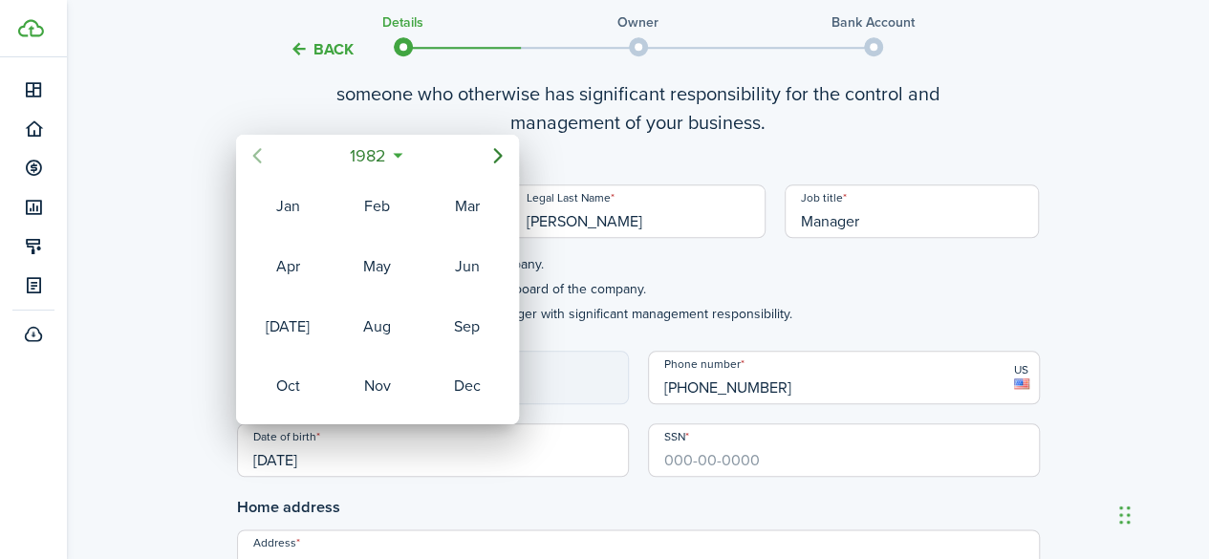
click at [254, 154] on icon "Previous page" at bounding box center [257, 155] width 9 height 15
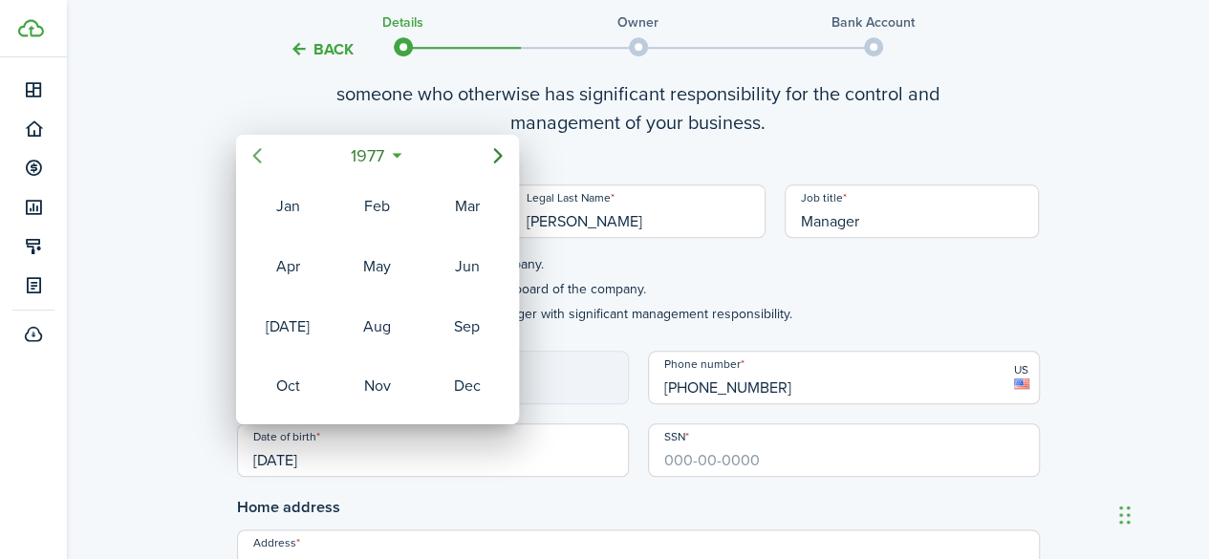
click at [254, 154] on icon "Previous page" at bounding box center [257, 155] width 9 height 15
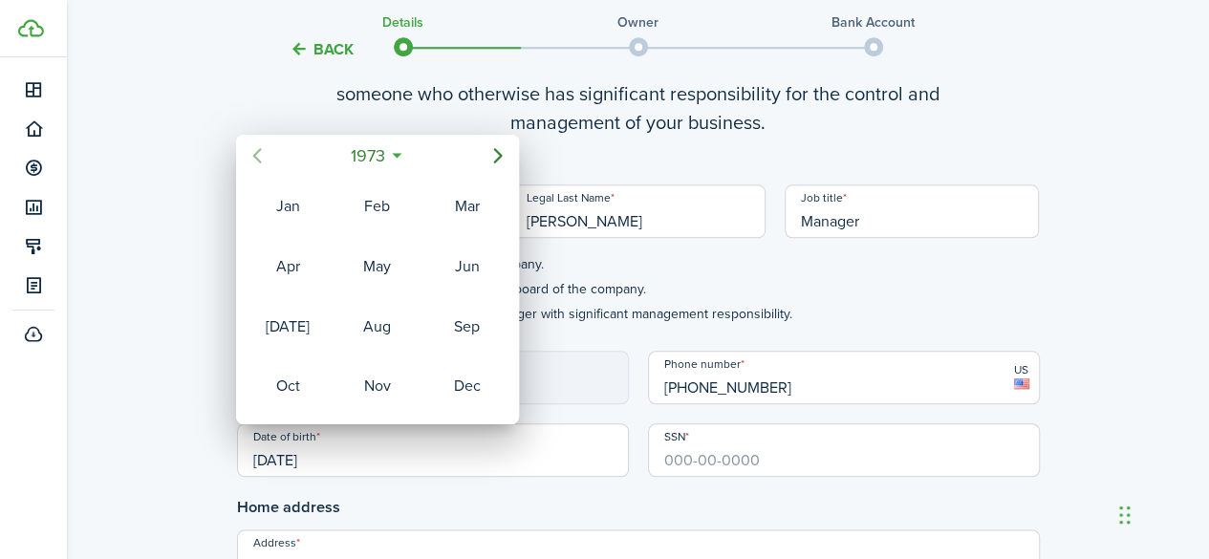
click at [254, 154] on icon "Previous page" at bounding box center [257, 155] width 9 height 15
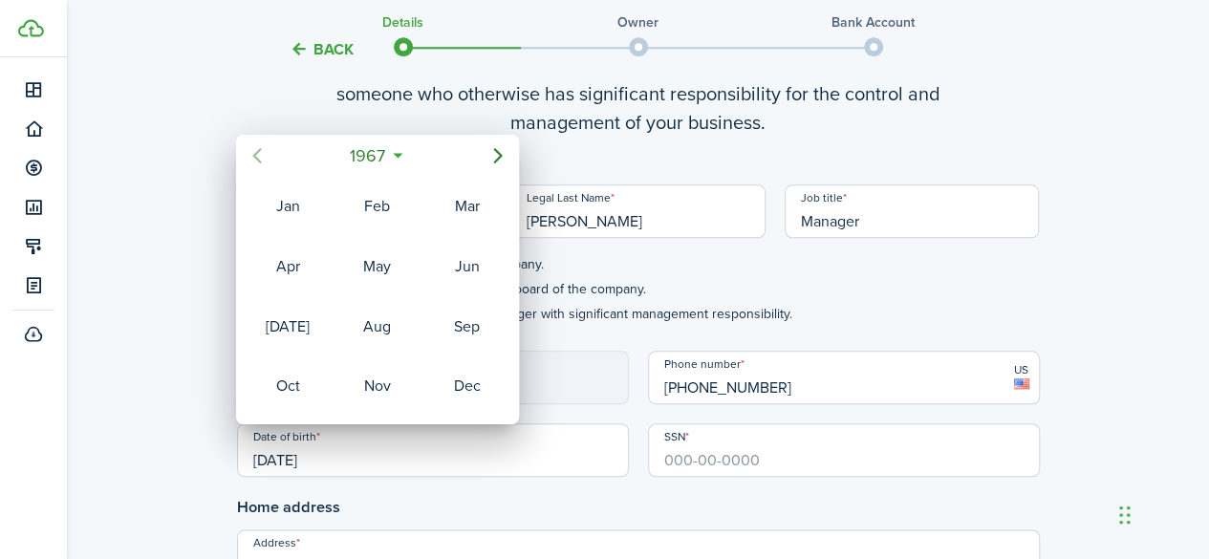
click at [254, 154] on icon "Previous page" at bounding box center [257, 155] width 9 height 15
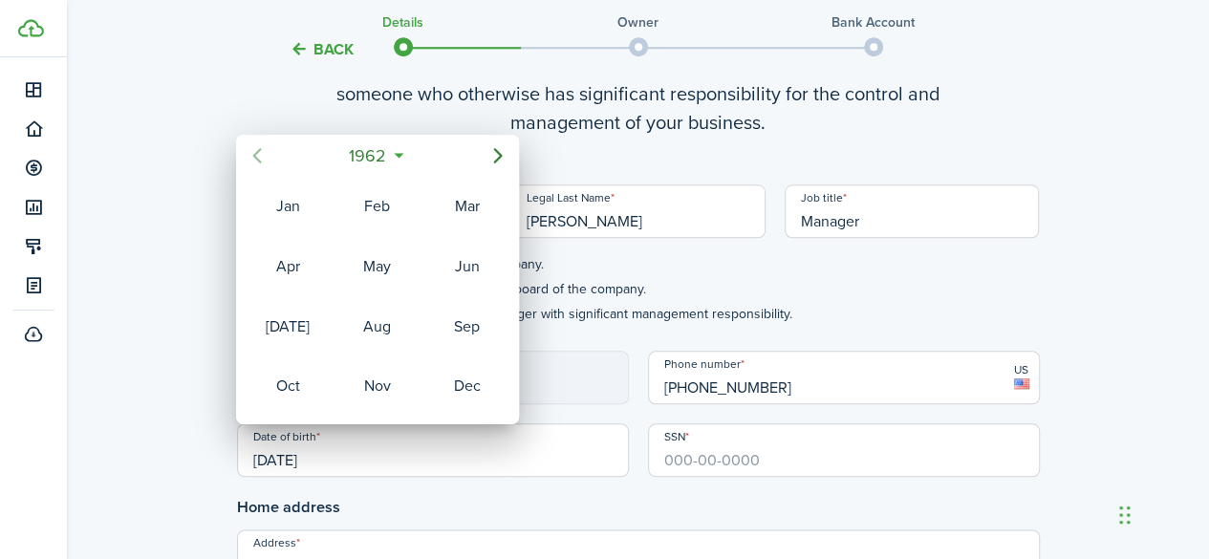
click at [254, 154] on icon "Previous page" at bounding box center [257, 155] width 9 height 15
click at [363, 201] on div "Feb" at bounding box center [377, 206] width 69 height 31
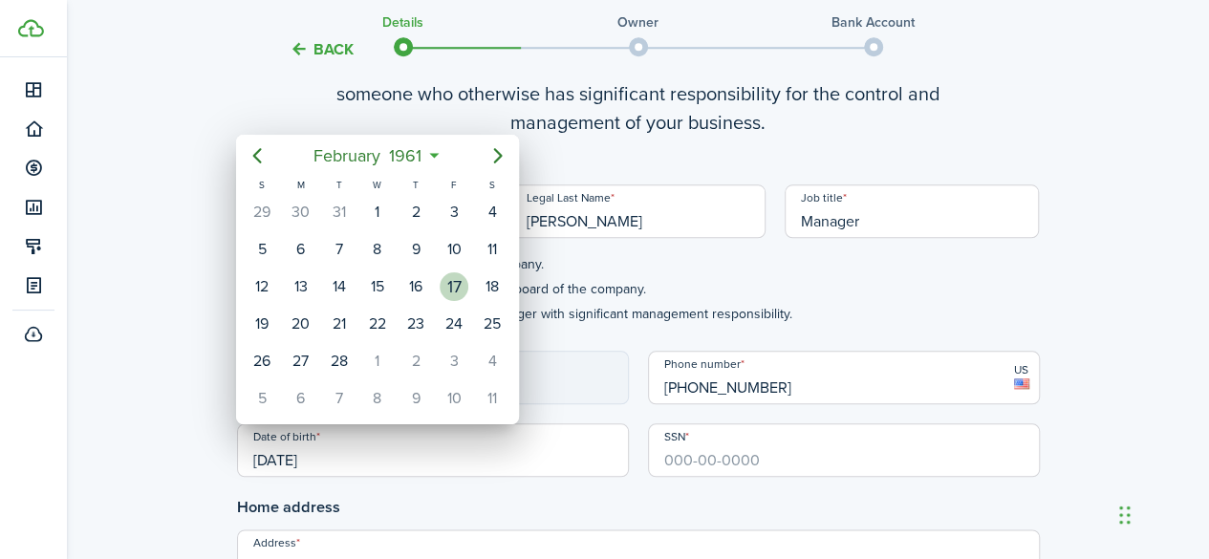
click at [451, 286] on div "17" at bounding box center [454, 286] width 29 height 29
type input "[DATE]"
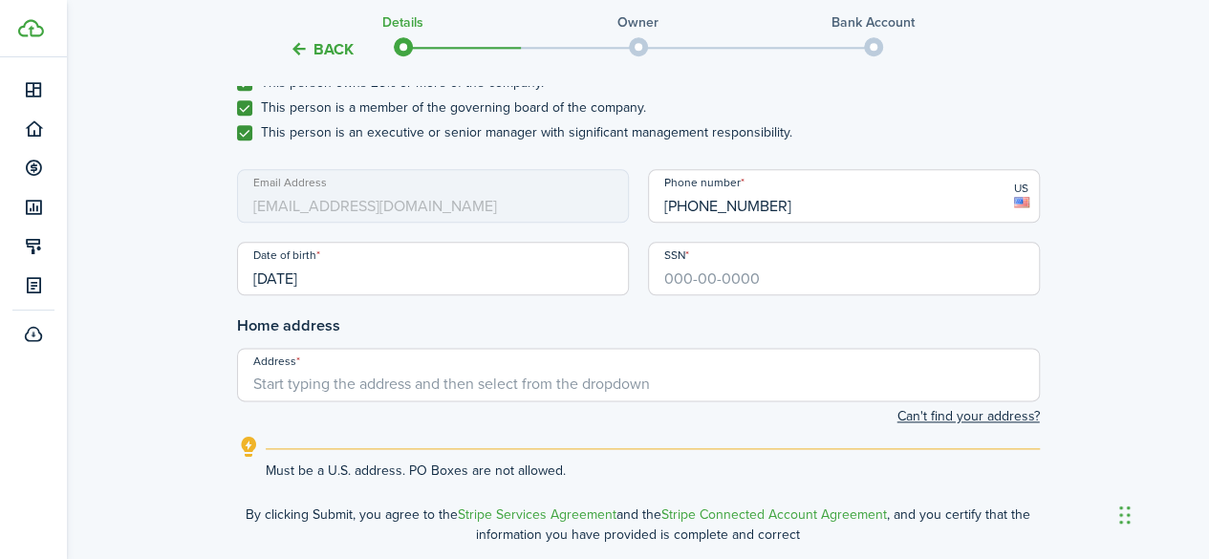
scroll to position [1034, 0]
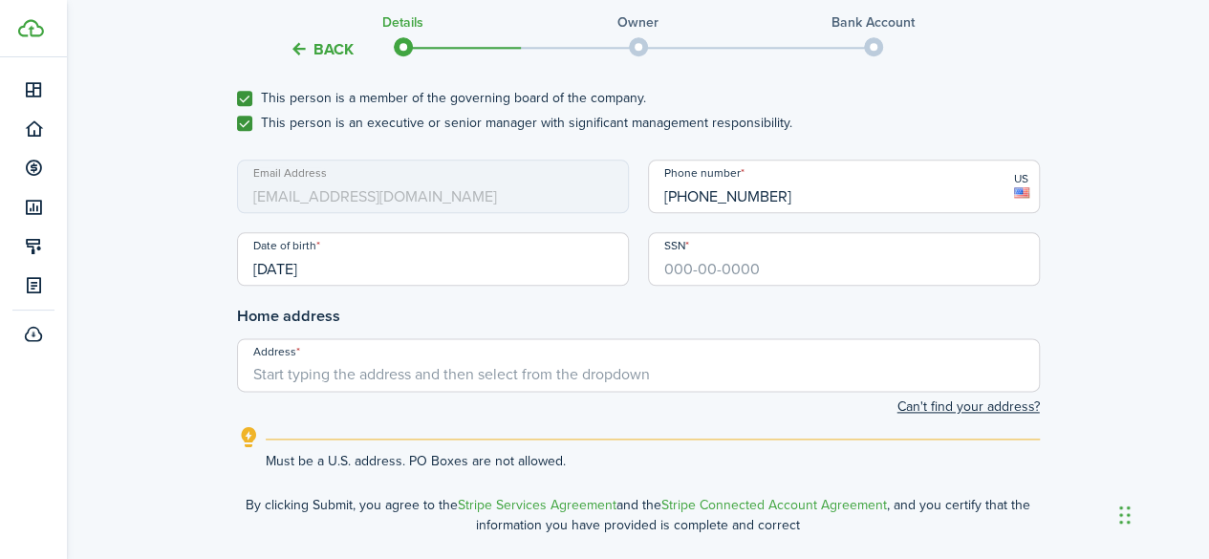
click at [678, 263] on input "SSN" at bounding box center [844, 259] width 392 height 54
type input "573-41-2618"
click at [570, 382] on input "Address" at bounding box center [638, 365] width 803 height 54
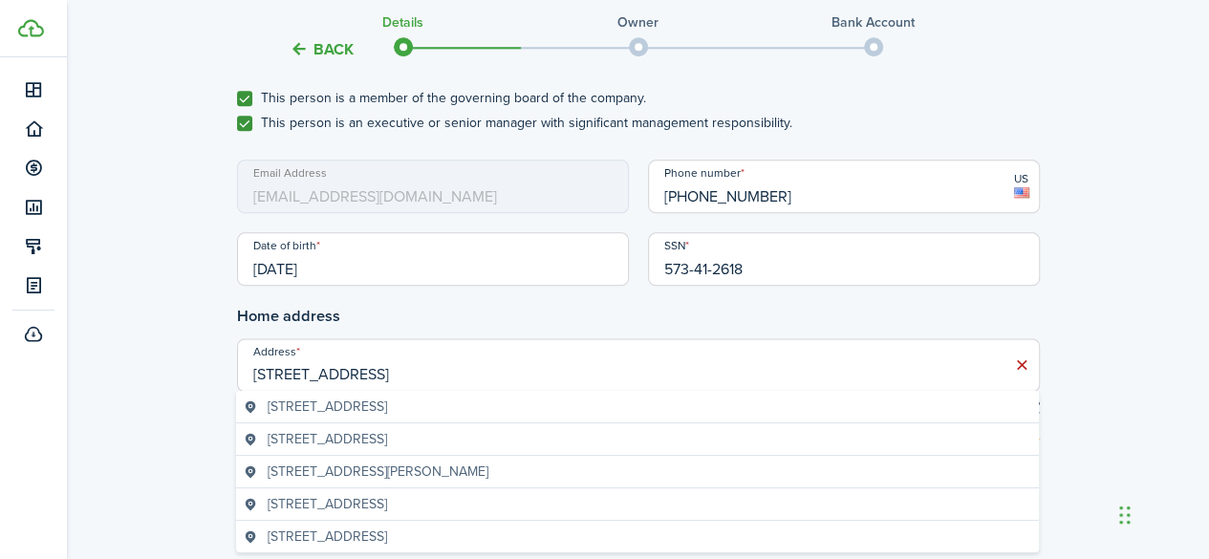
click at [429, 381] on input "[STREET_ADDRESS]" at bounding box center [638, 365] width 803 height 54
click at [387, 405] on span "[STREET_ADDRESS]" at bounding box center [327, 407] width 119 height 20
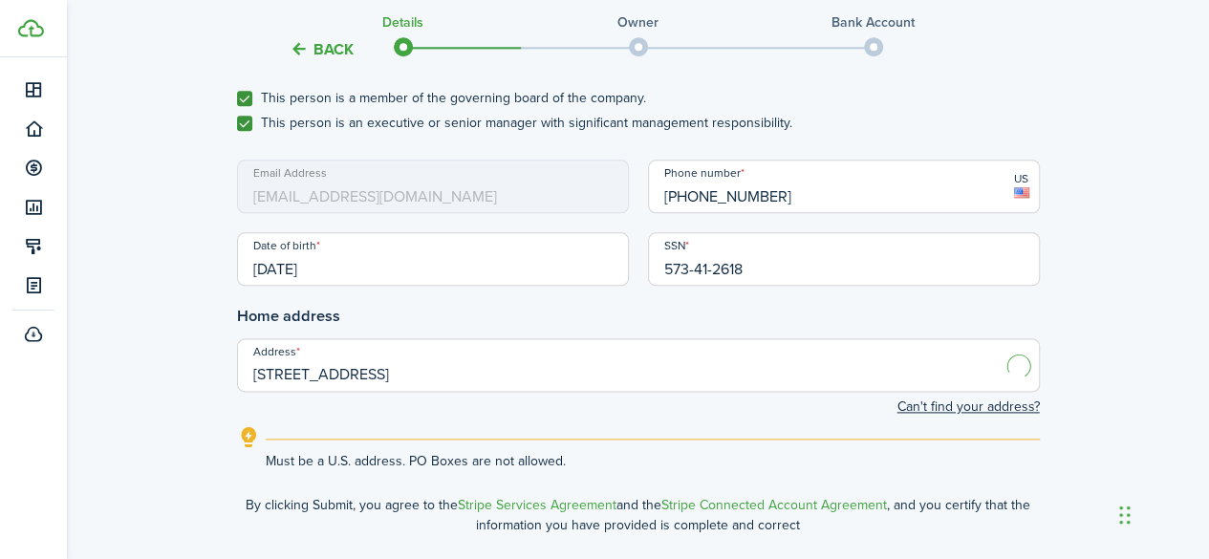
type input "[STREET_ADDRESS]"
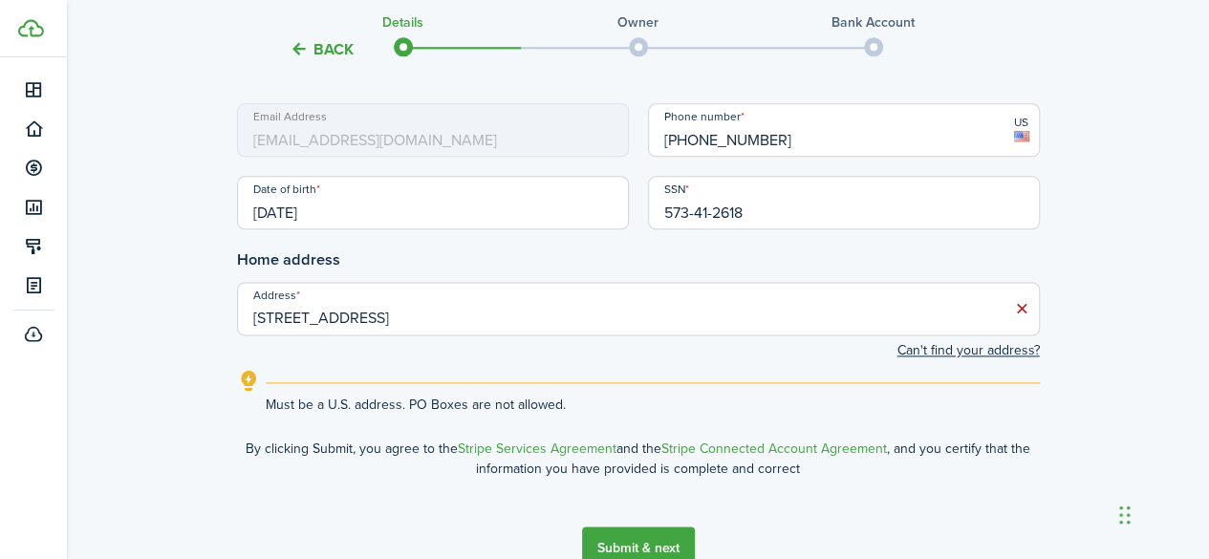
scroll to position [1130, 0]
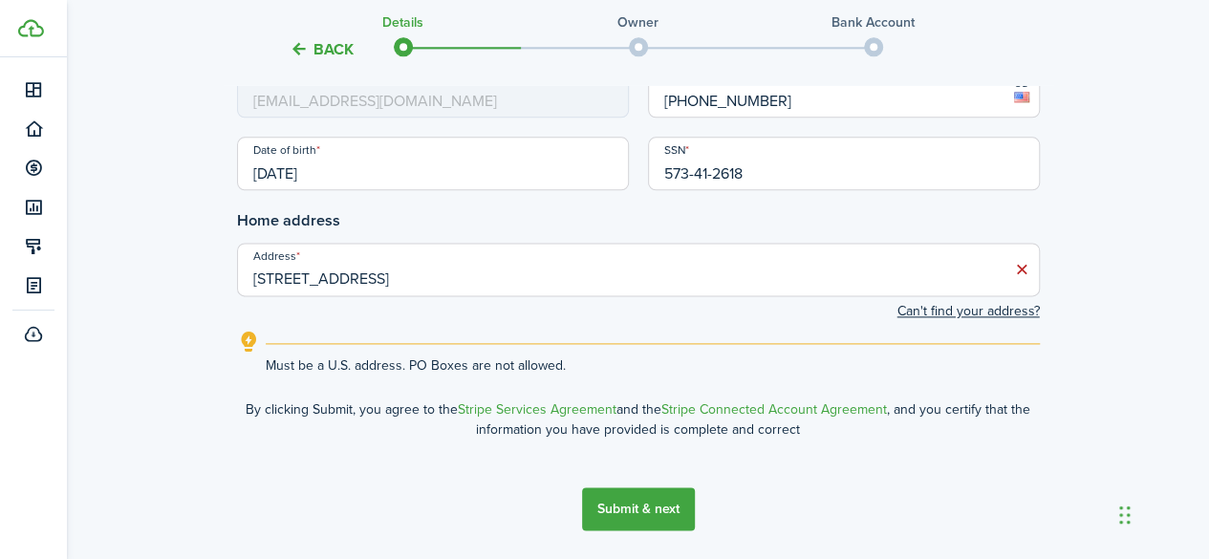
click at [688, 504] on button "Submit & next" at bounding box center [638, 509] width 113 height 43
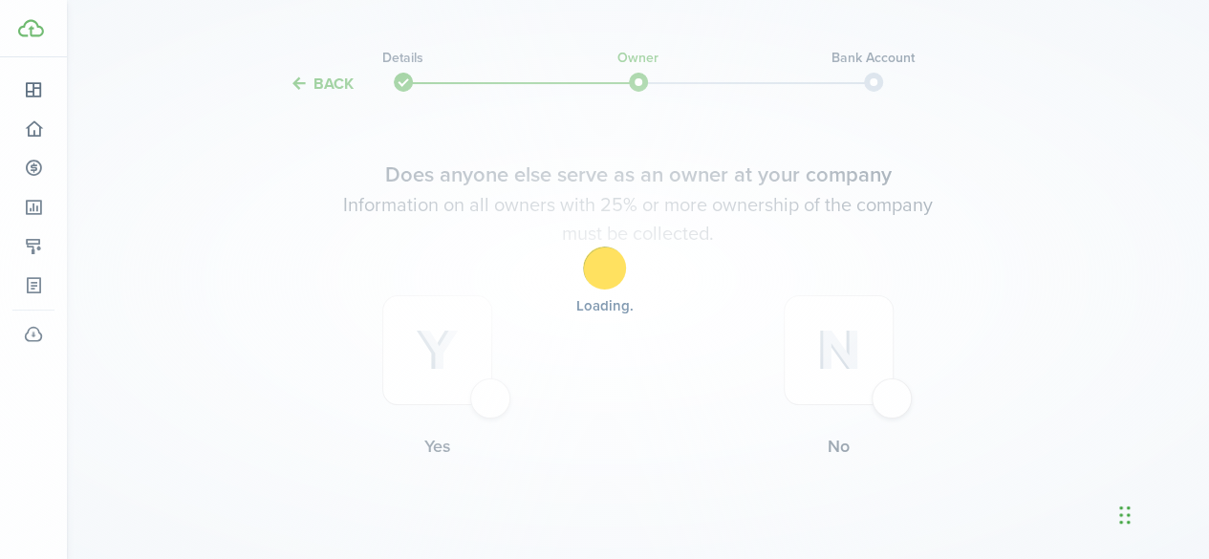
scroll to position [0, 0]
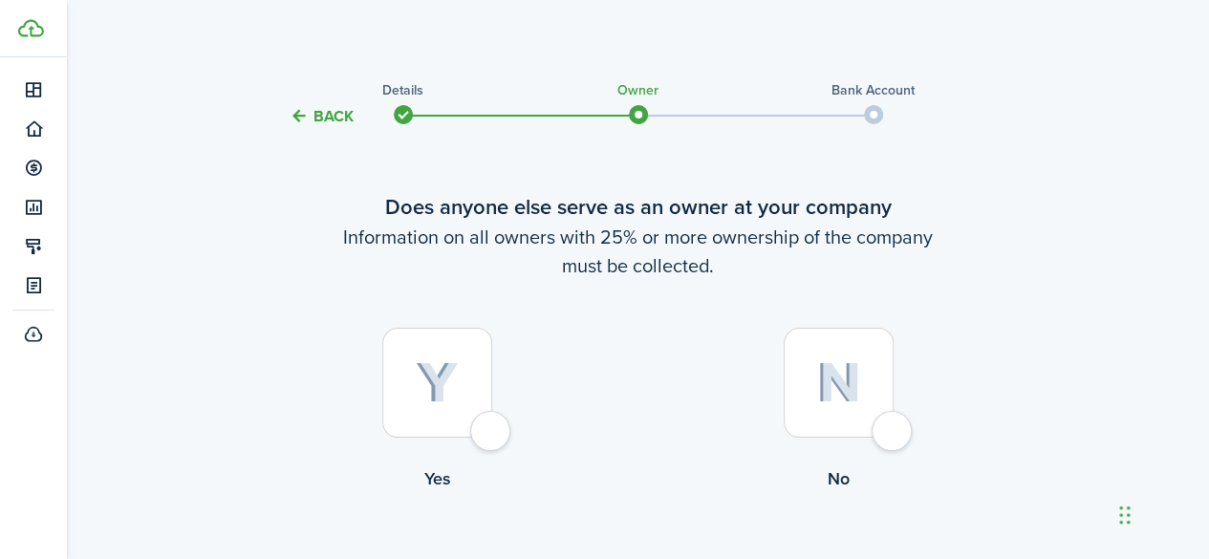
click at [894, 423] on div at bounding box center [839, 383] width 110 height 110
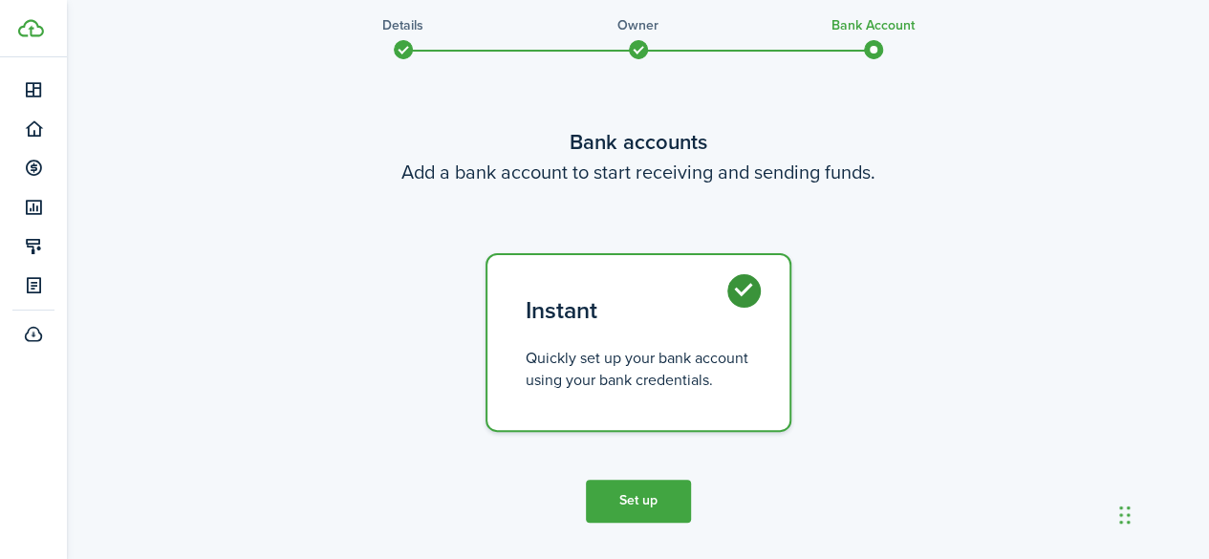
scroll to position [119, 0]
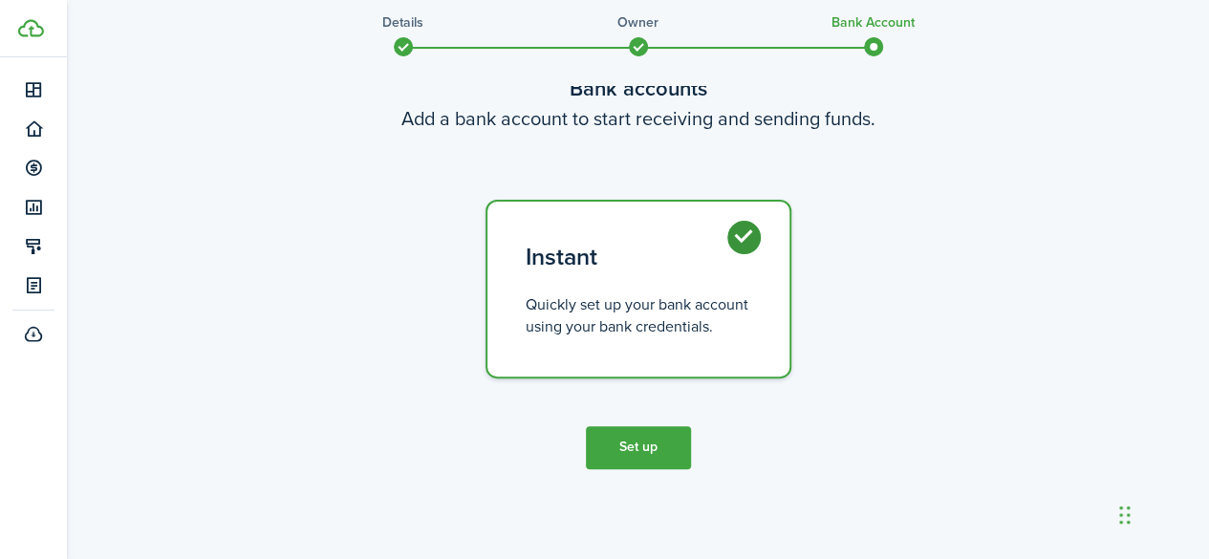
click at [665, 450] on button "Set up" at bounding box center [638, 447] width 105 height 43
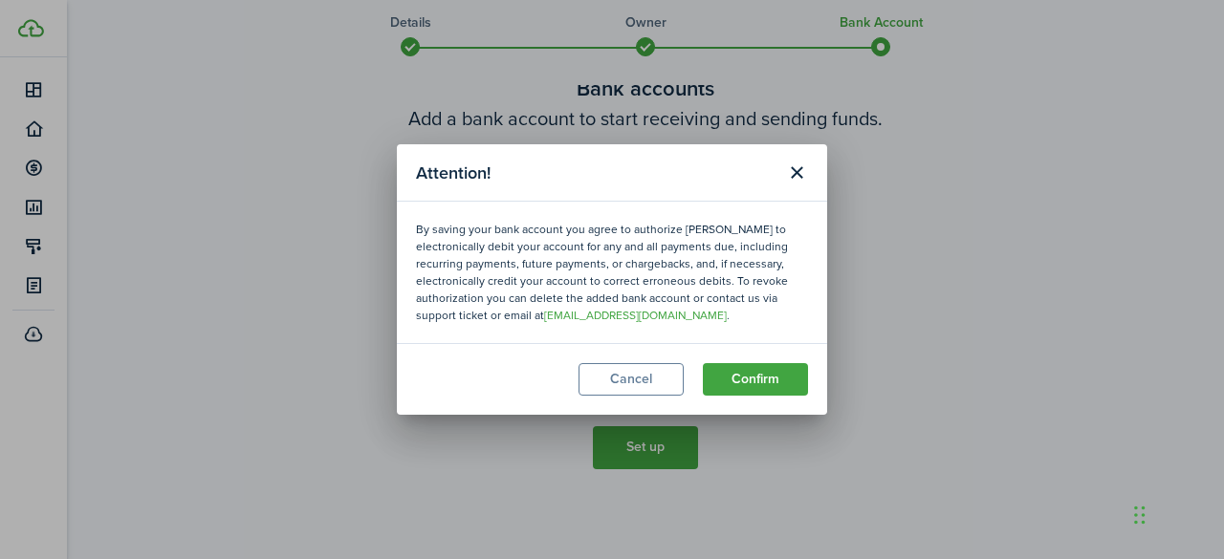
click at [786, 385] on button "Confirm" at bounding box center [755, 379] width 105 height 33
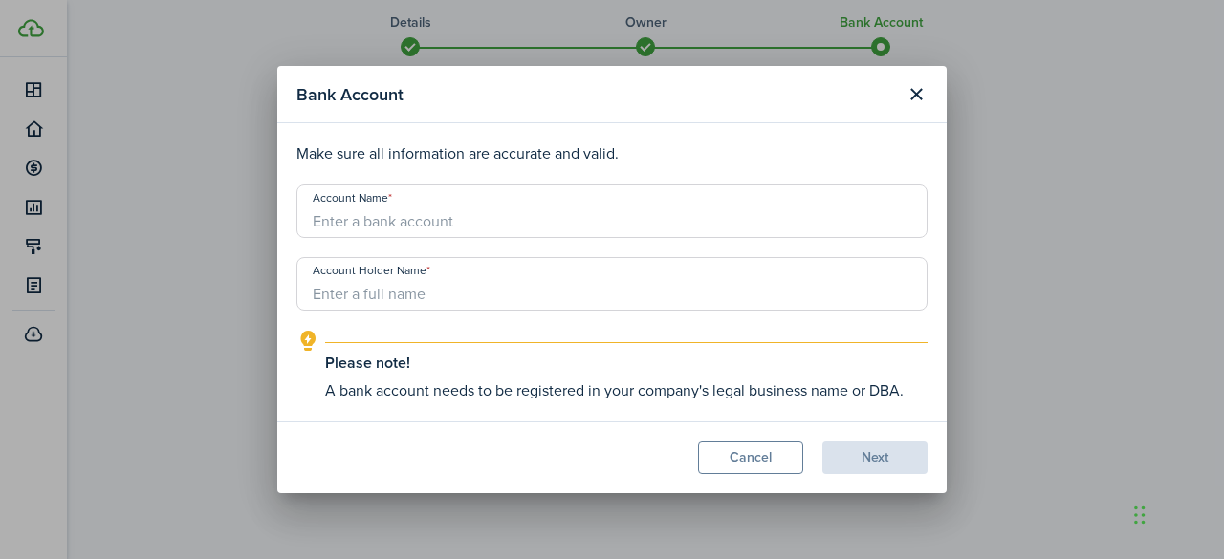
click at [451, 219] on input "Account Name" at bounding box center [611, 211] width 631 height 54
click at [423, 226] on input "MAO Properties,LLC" at bounding box center [611, 211] width 631 height 54
type input "MAO Properties LLC"
click at [409, 288] on input "Account Holder Name" at bounding box center [611, 284] width 631 height 54
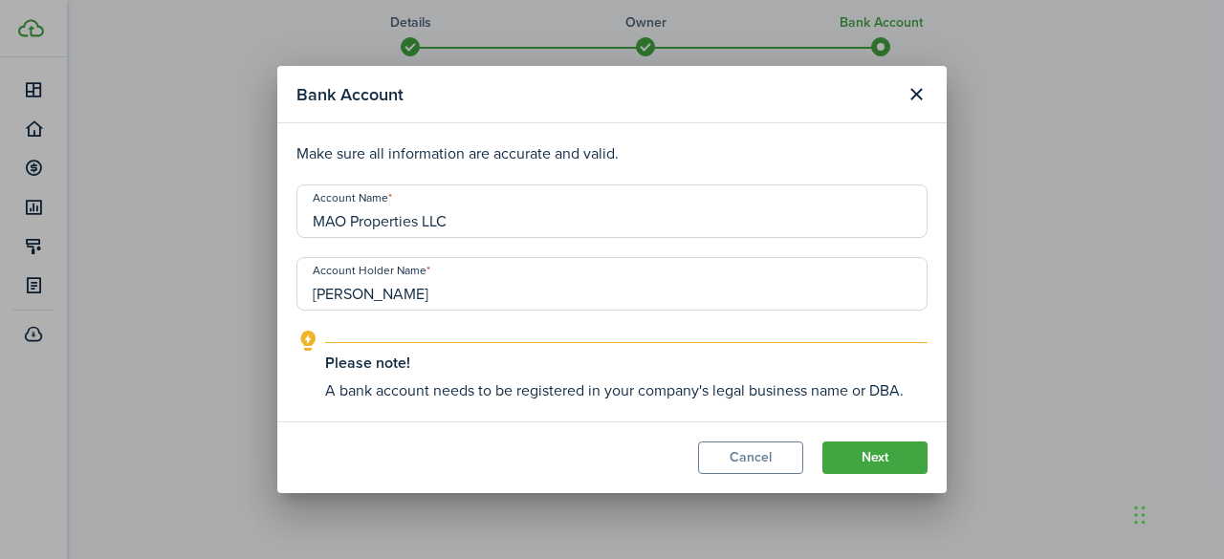
type input "[PERSON_NAME]"
click at [870, 446] on button "Next" at bounding box center [874, 458] width 105 height 33
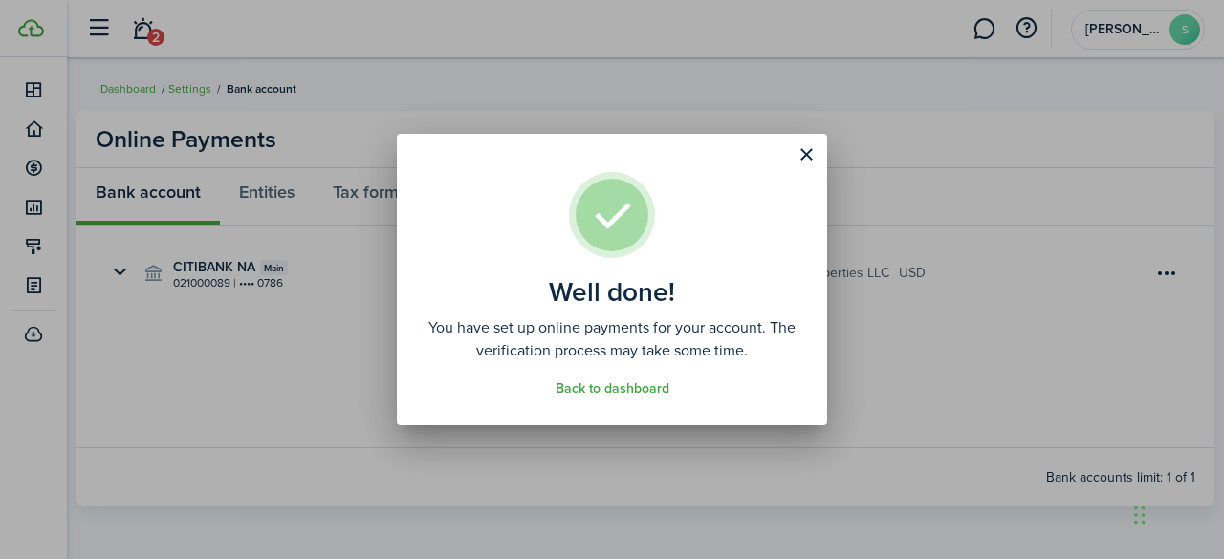
click at [807, 154] on button "Close modal" at bounding box center [806, 155] width 33 height 33
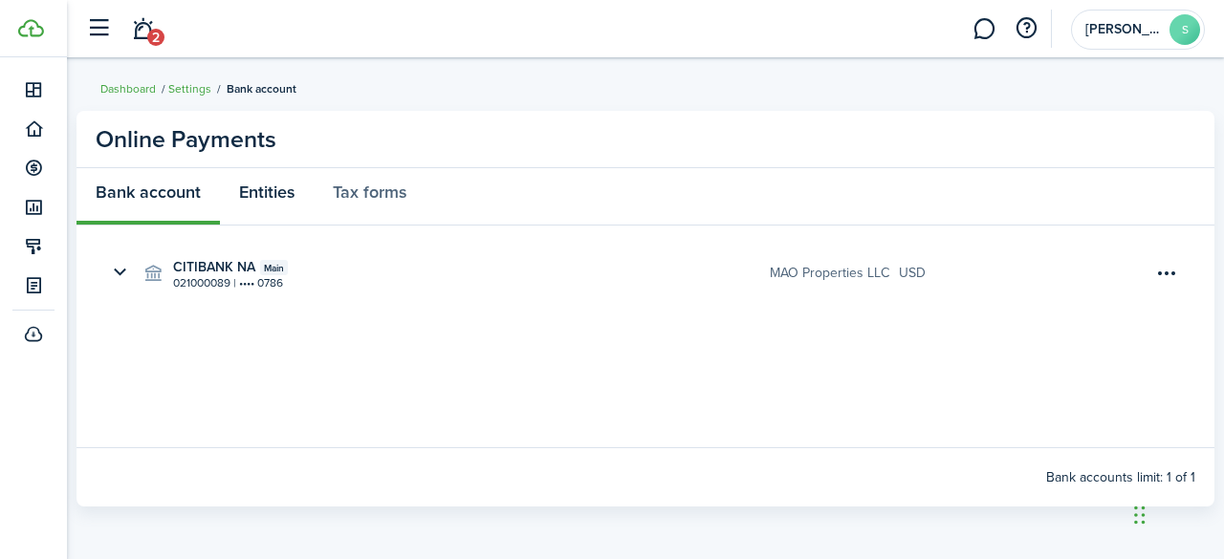
click at [264, 190] on link "Entities" at bounding box center [267, 196] width 94 height 57
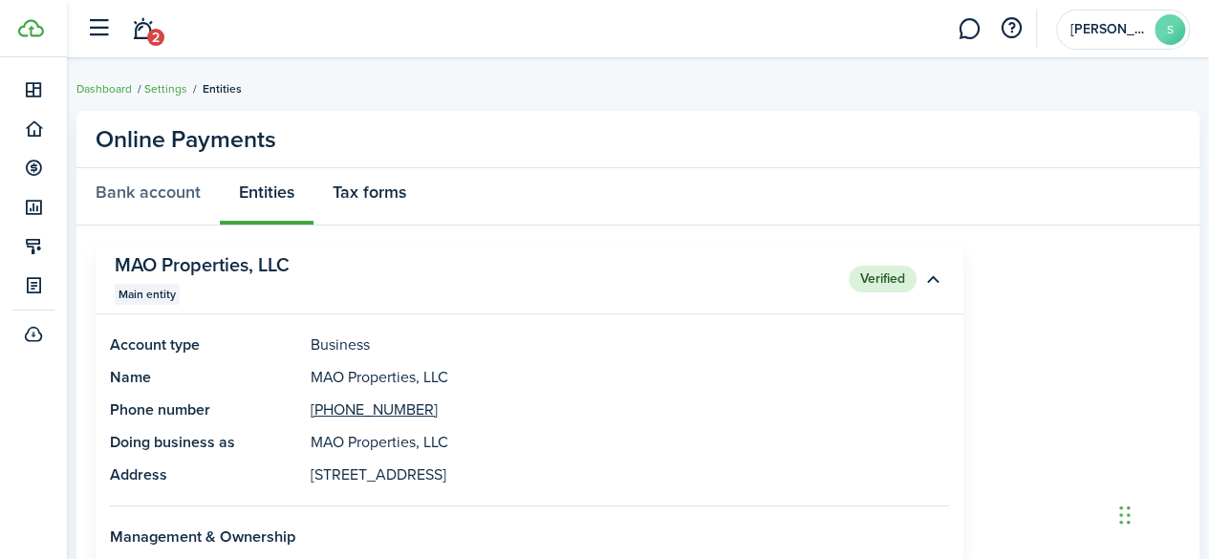
click at [363, 198] on link "Tax forms" at bounding box center [370, 196] width 112 height 57
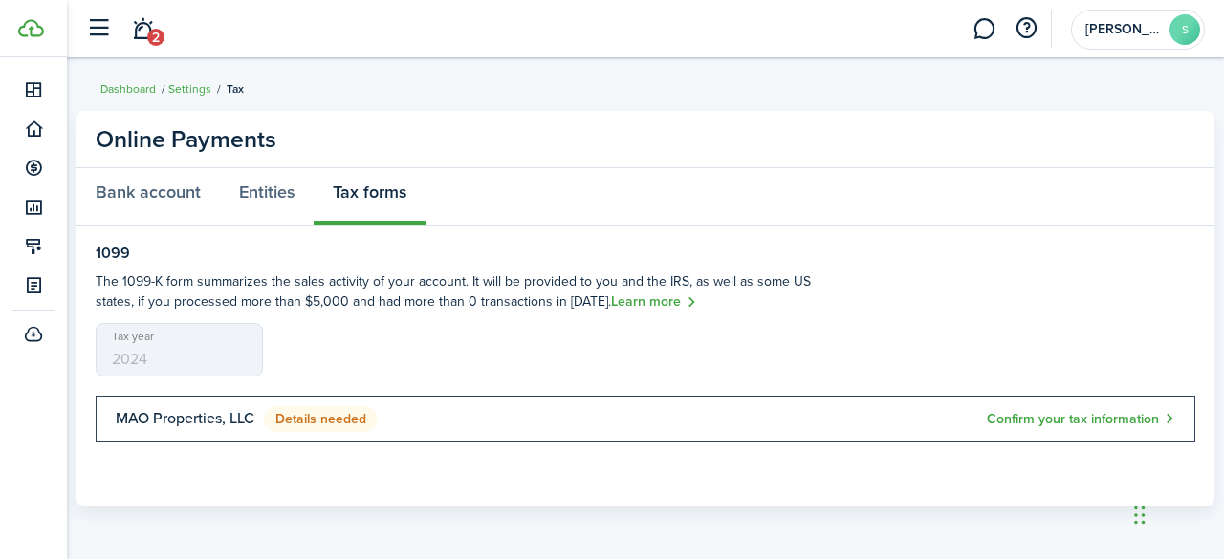
click at [1048, 414] on button "Confirm your tax information" at bounding box center [1081, 419] width 188 height 22
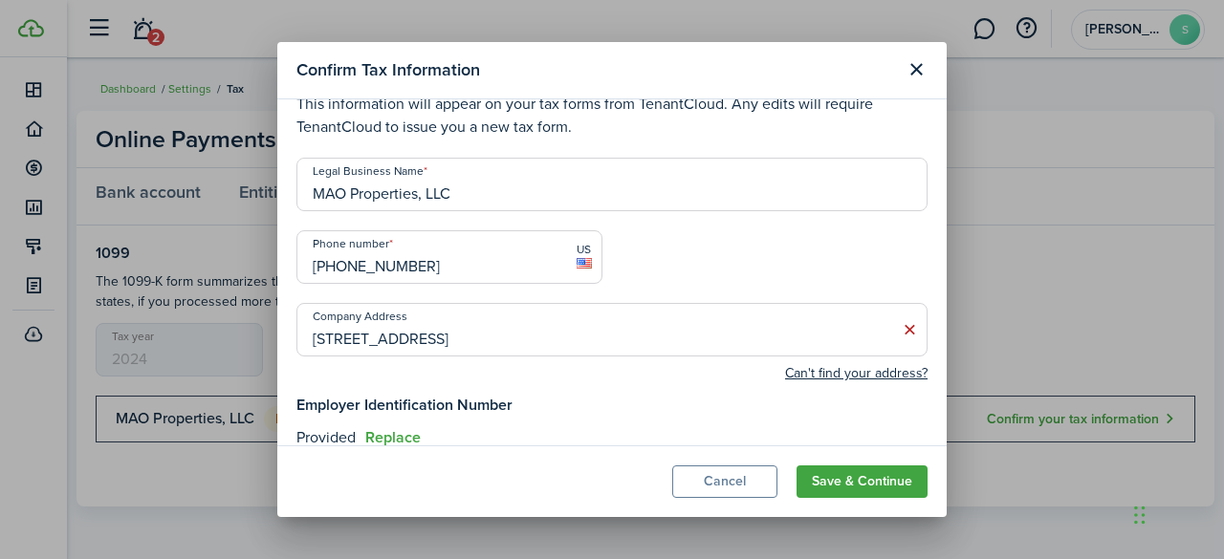
scroll to position [48, 0]
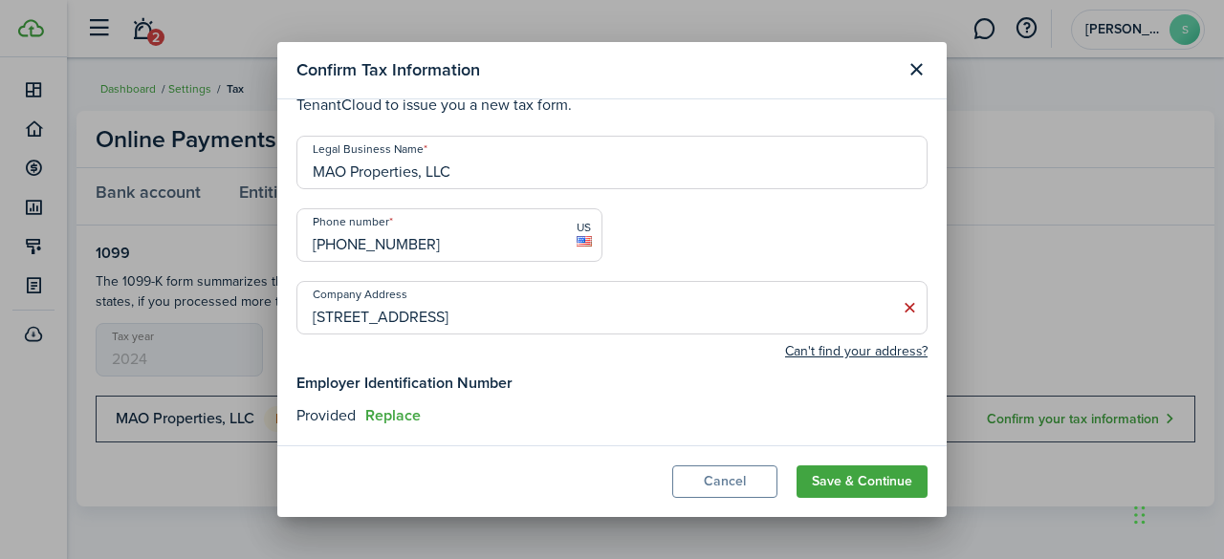
click at [867, 479] on button "Save & Continue" at bounding box center [861, 482] width 131 height 33
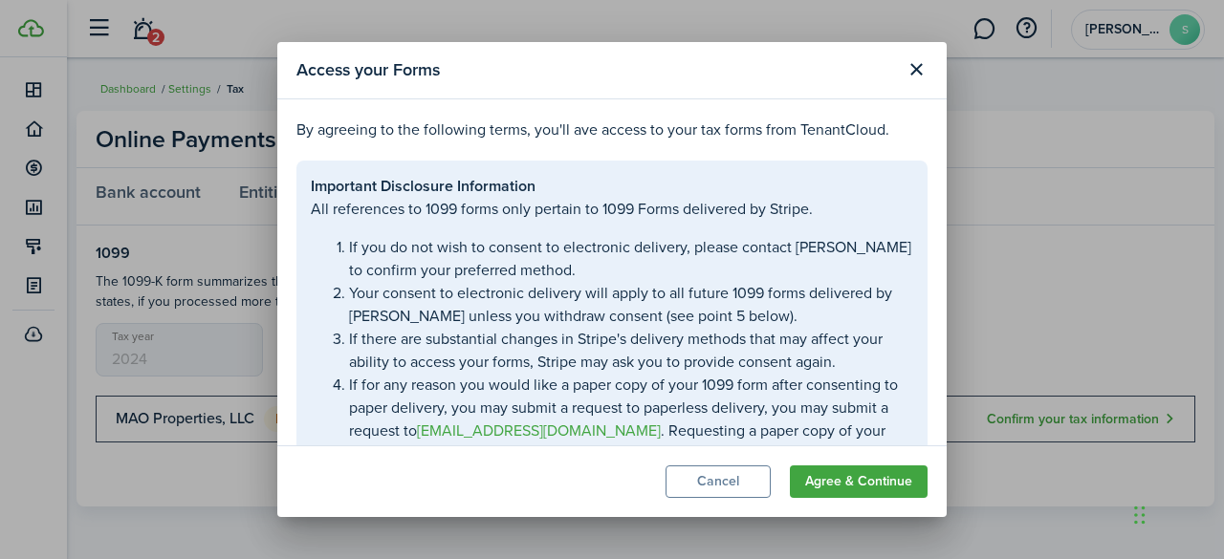
click at [836, 485] on button "Agree & Continue" at bounding box center [859, 482] width 138 height 33
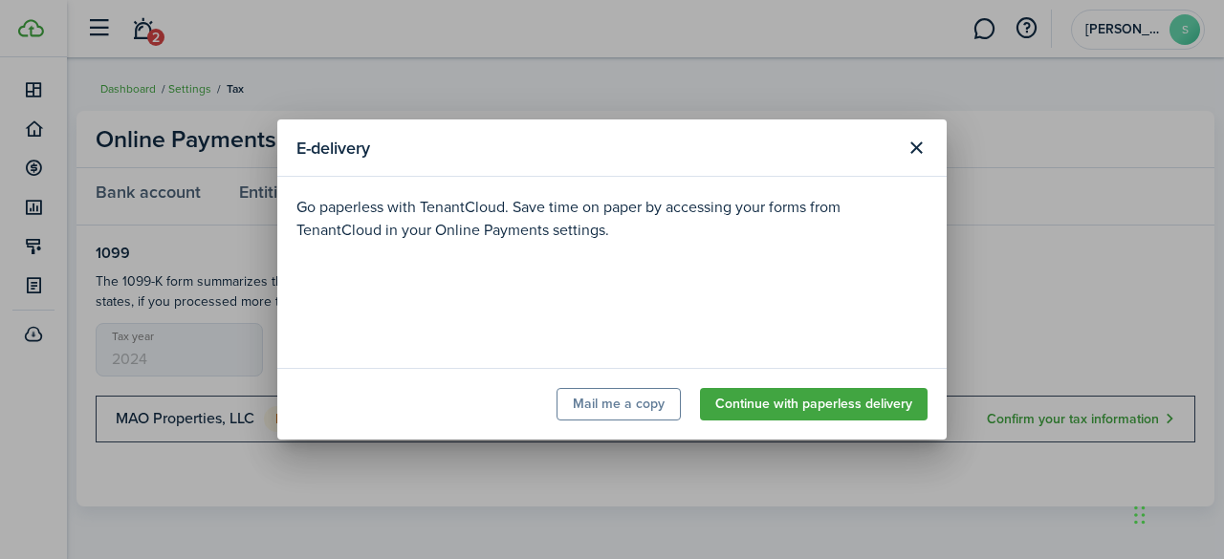
click at [806, 399] on button "Continue with paperless delivery" at bounding box center [814, 404] width 228 height 33
